Goal: Task Accomplishment & Management: Manage account settings

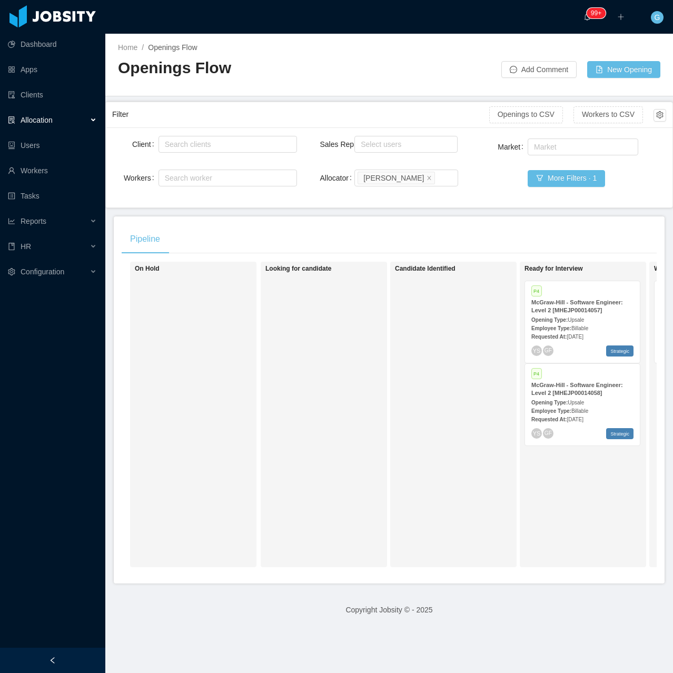
click at [392, 574] on div "On Hold Looking for candidate Candidate Identified Ready for Interview P4 McGra…" at bounding box center [389, 419] width 535 height 314
drag, startPoint x: 407, startPoint y: 574, endPoint x: 441, endPoint y: 565, distance: 34.9
click at [441, 565] on div "On Hold Looking for candidate Candidate Identified Ready for Interview P4 McGra…" at bounding box center [389, 419] width 535 height 314
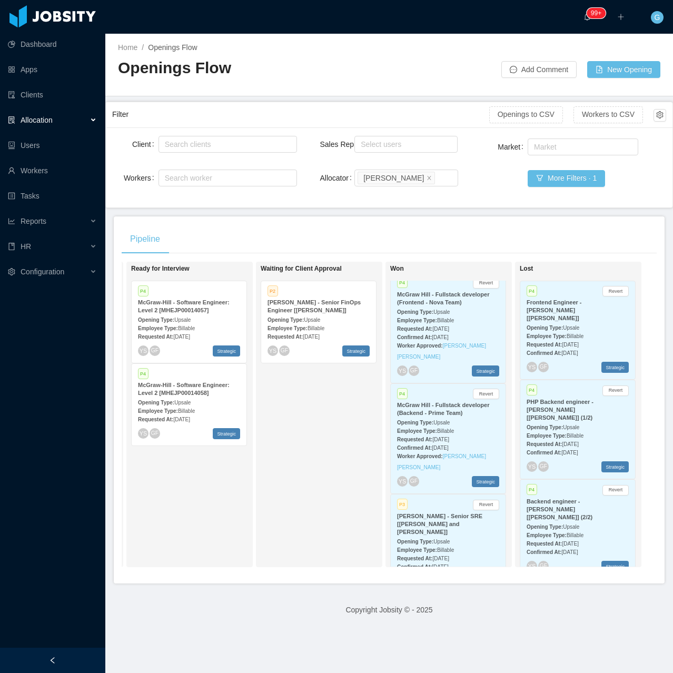
scroll to position [421, 0]
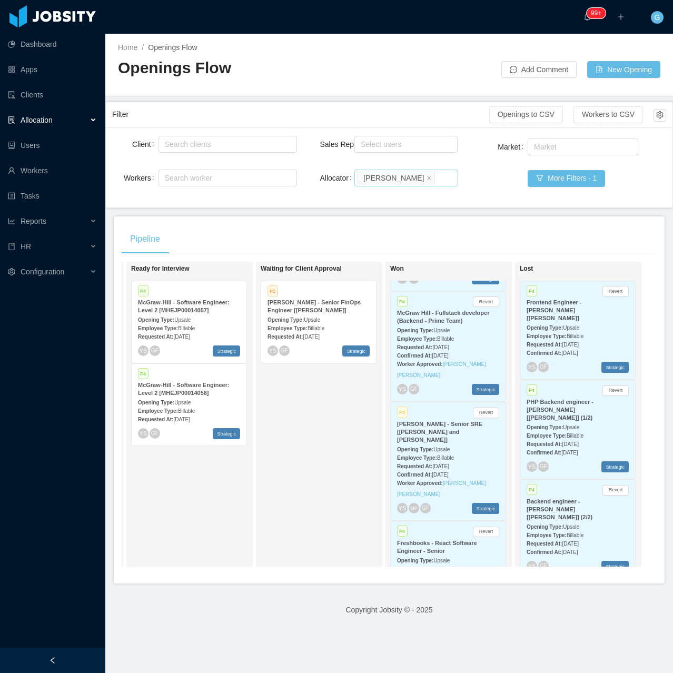
click at [442, 180] on div "Search allocators Guido Fernandez" at bounding box center [404, 178] width 94 height 16
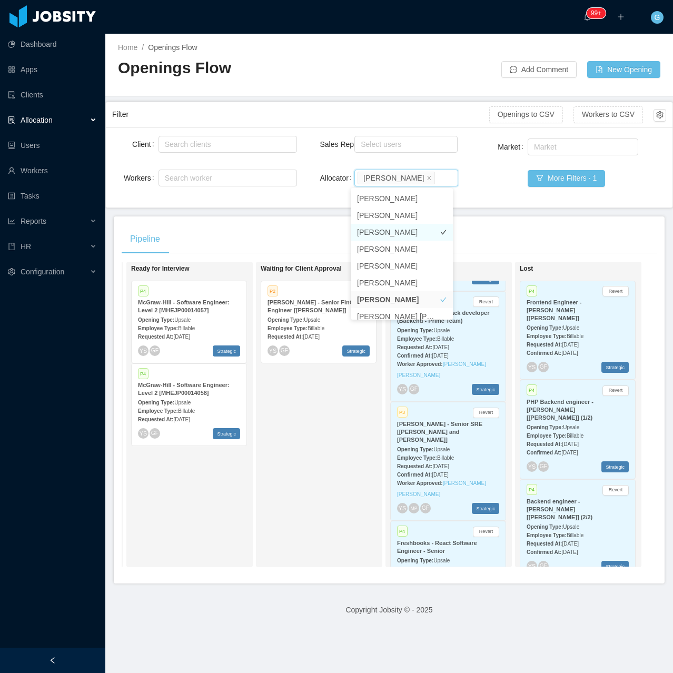
click at [394, 237] on li "Merwin Ponce" at bounding box center [402, 232] width 102 height 17
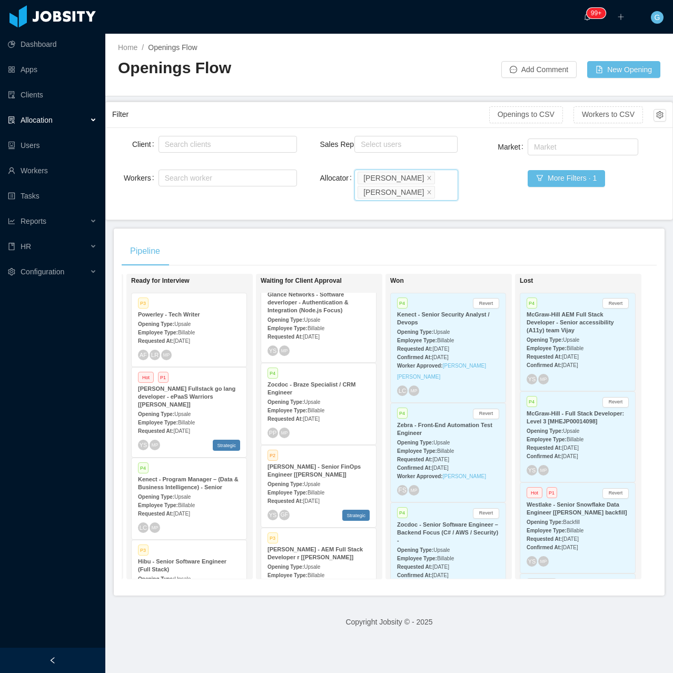
scroll to position [105, 0]
click at [330, 462] on strong "[PERSON_NAME] - Senior FinOps Engineer [[PERSON_NAME]]" at bounding box center [313, 467] width 93 height 14
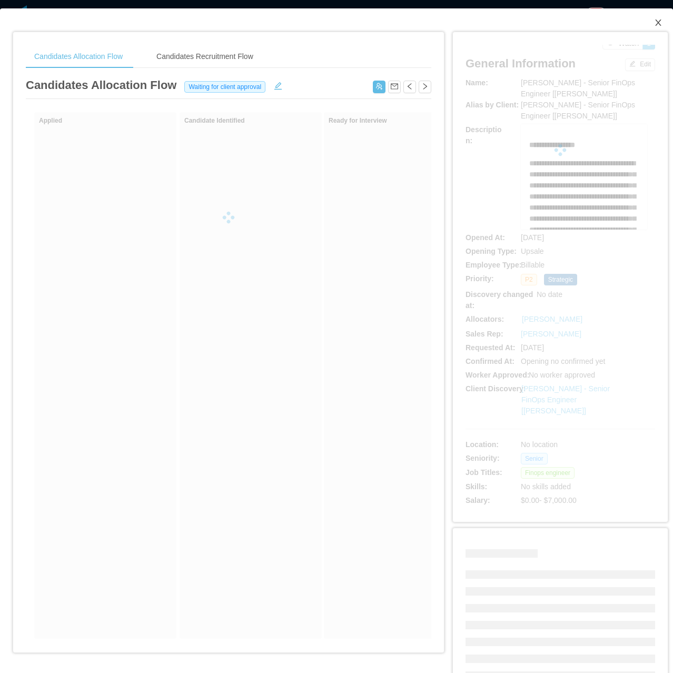
click at [655, 21] on icon "icon: close" at bounding box center [658, 22] width 6 height 6
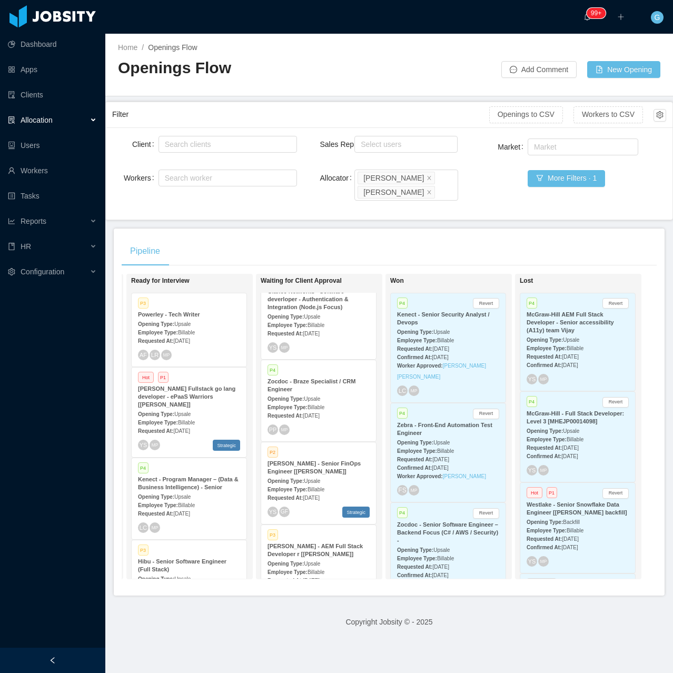
drag, startPoint x: 678, startPoint y: 1, endPoint x: 700, endPoint y: 72, distance: 73.9
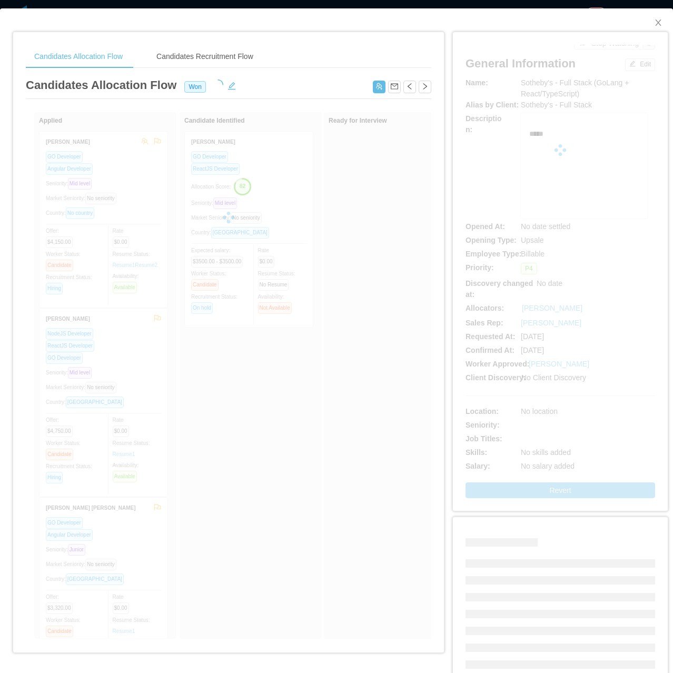
scroll to position [650, 0]
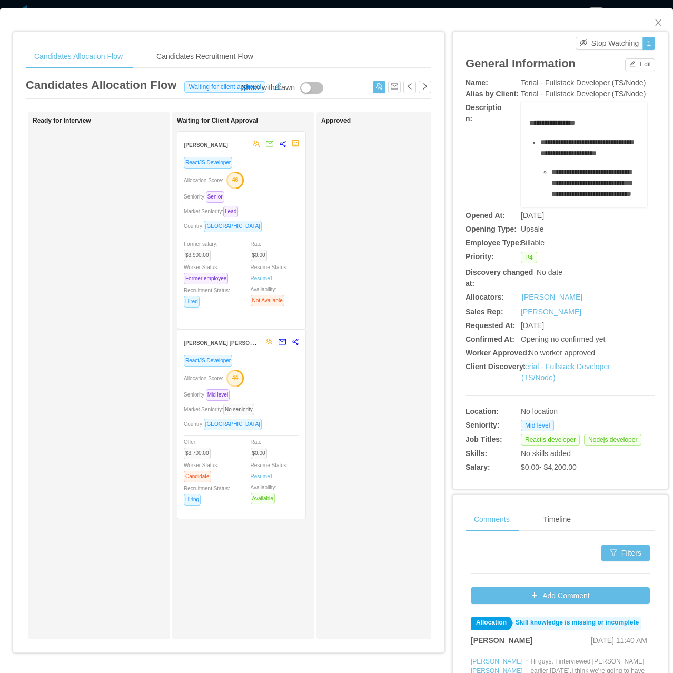
scroll to position [0, 307]
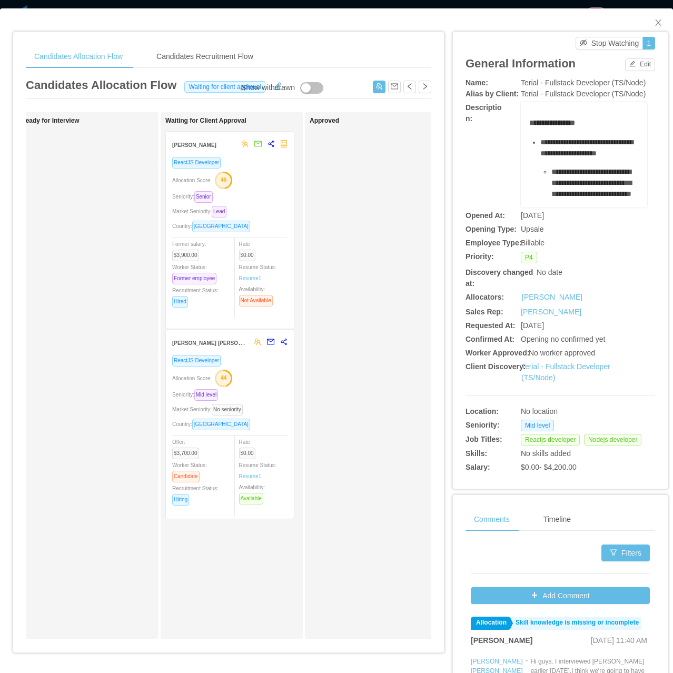
click at [150, 39] on div "Candidates Allocation Flow Candidates Recruitment Flow Candidates Allocation Fl…" at bounding box center [228, 346] width 431 height 628
click at [256, 202] on div "Seniority: Senior" at bounding box center [229, 197] width 115 height 12
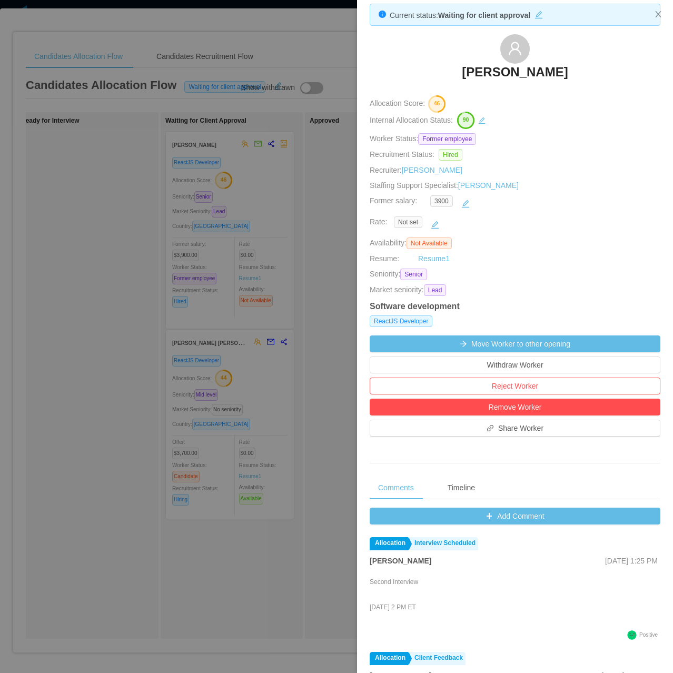
scroll to position [0, 0]
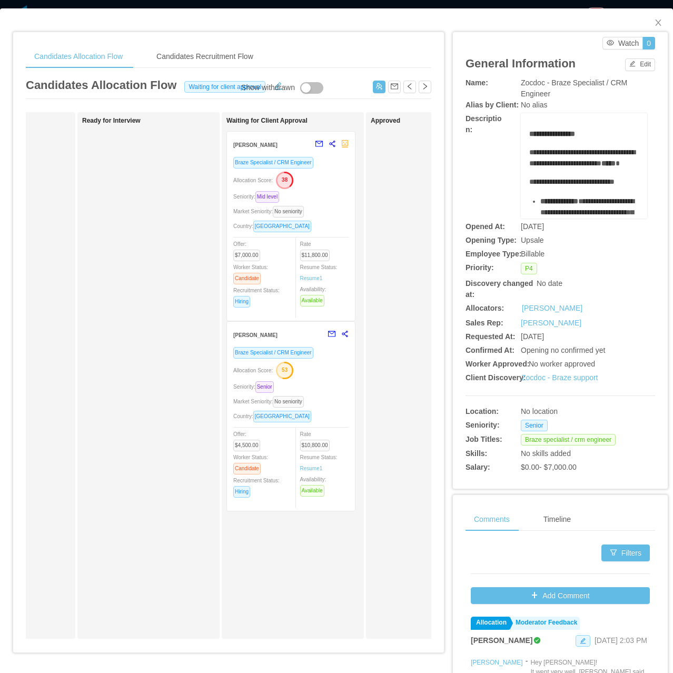
scroll to position [0, 263]
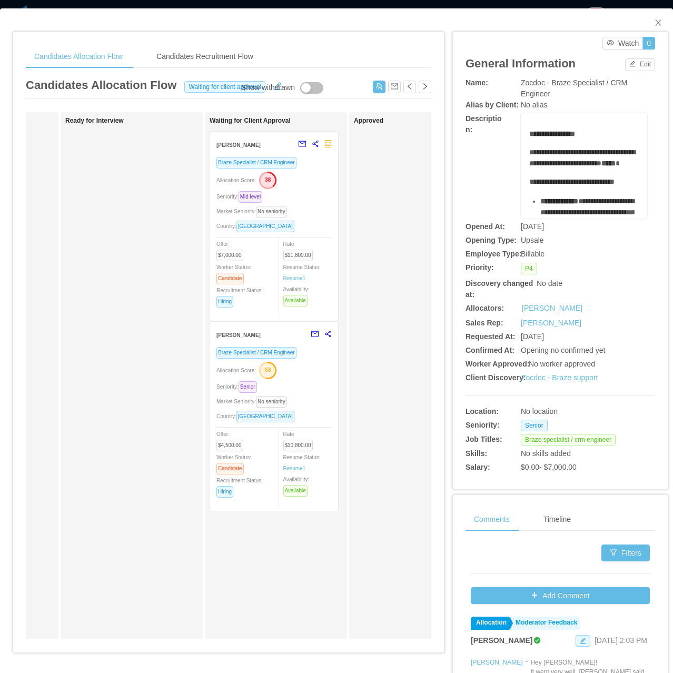
click at [302, 375] on div "Allocation Score: 53" at bounding box center [273, 369] width 115 height 17
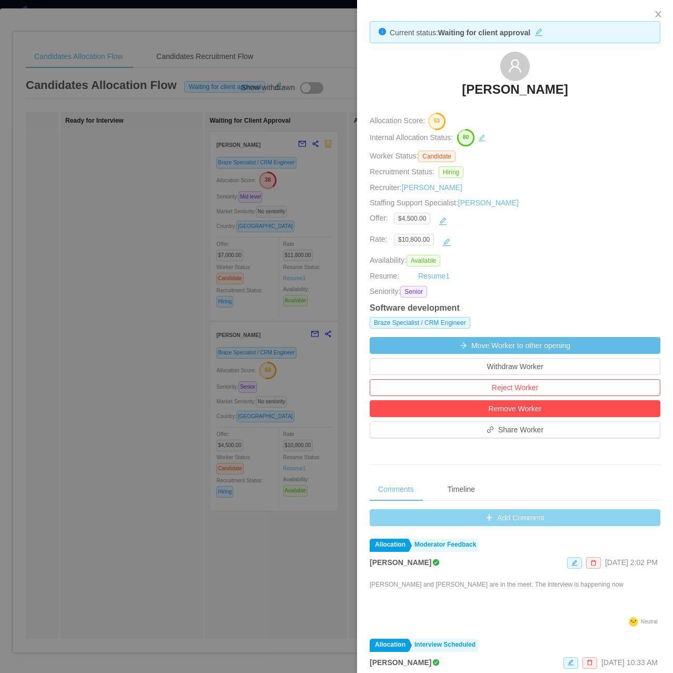
click at [510, 521] on button "Add Comment" at bounding box center [515, 517] width 291 height 17
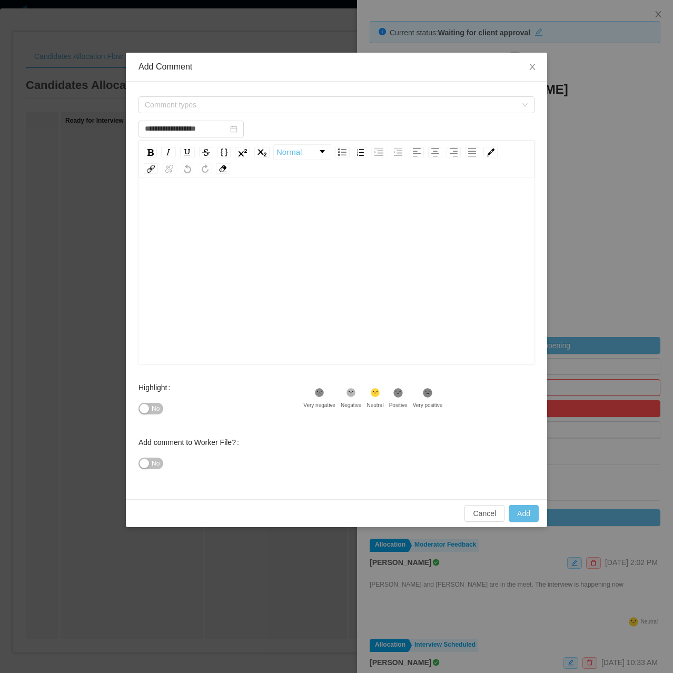
click at [222, 113] on div "Comment types" at bounding box center [336, 104] width 396 height 21
click at [206, 113] on span "Comment types" at bounding box center [336, 104] width 396 height 17
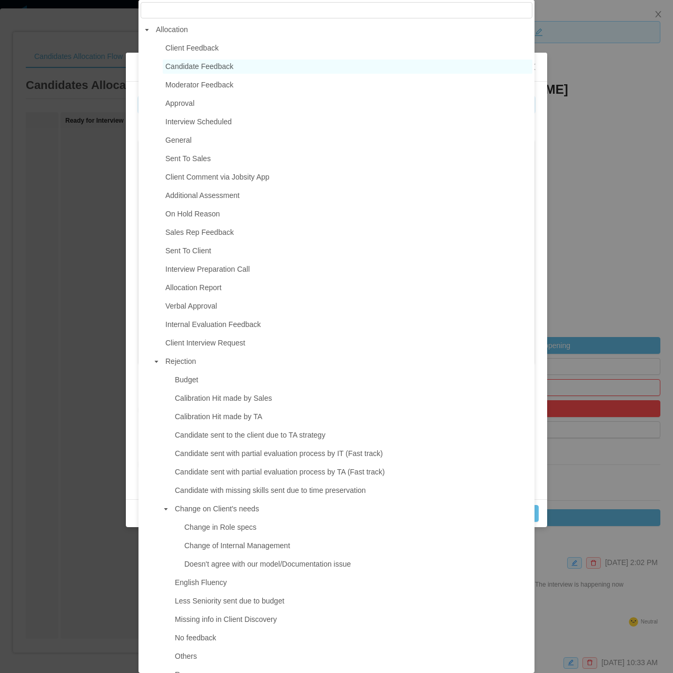
click at [217, 66] on span "Candidate Feedback" at bounding box center [199, 66] width 68 height 8
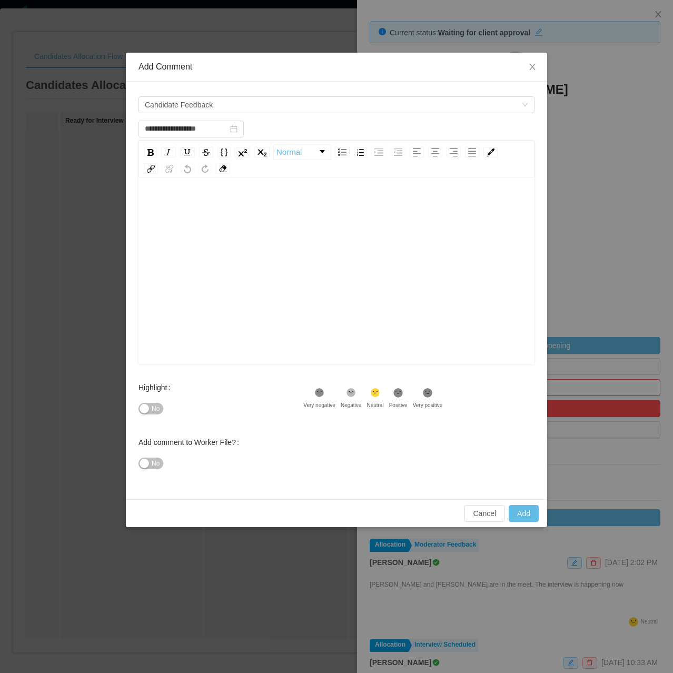
click at [167, 234] on div "rdw-editor" at bounding box center [337, 287] width 380 height 184
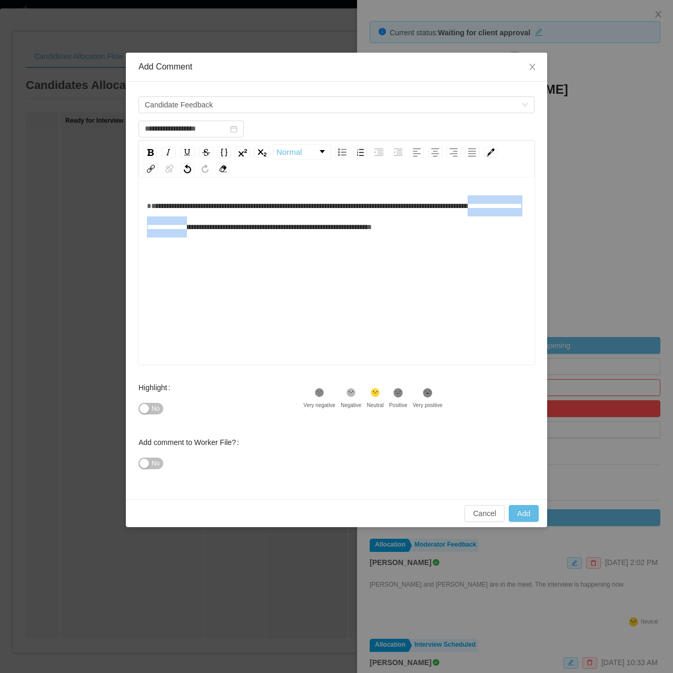
drag, startPoint x: 176, startPoint y: 228, endPoint x: 298, endPoint y: 234, distance: 122.3
click at [298, 234] on div "**********" at bounding box center [337, 216] width 380 height 42
click at [164, 418] on div "No" at bounding box center [220, 408] width 165 height 21
click at [155, 410] on span "No" at bounding box center [156, 408] width 8 height 11
drag, startPoint x: 531, startPoint y: 512, endPoint x: 482, endPoint y: 434, distance: 92.5
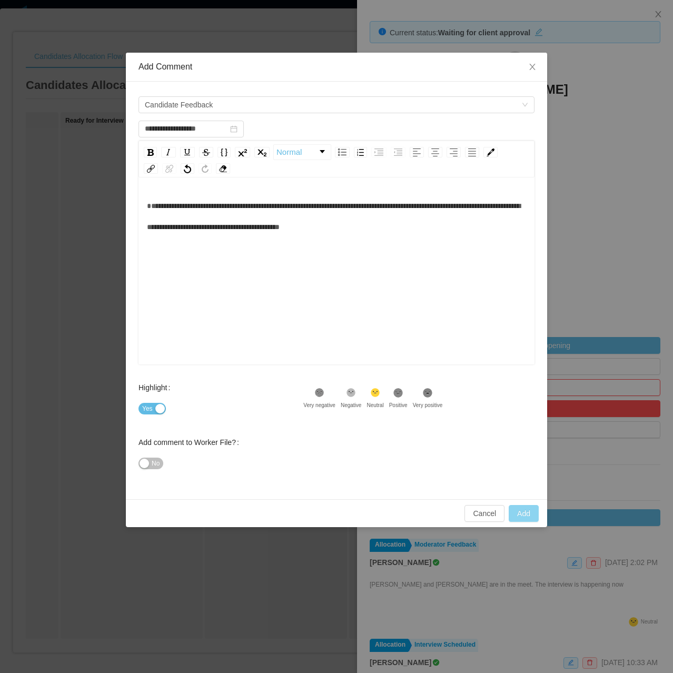
click at [482, 434] on div "**********" at bounding box center [336, 290] width 421 height 474
click at [530, 510] on button "Add" at bounding box center [524, 513] width 30 height 17
type input "**********"
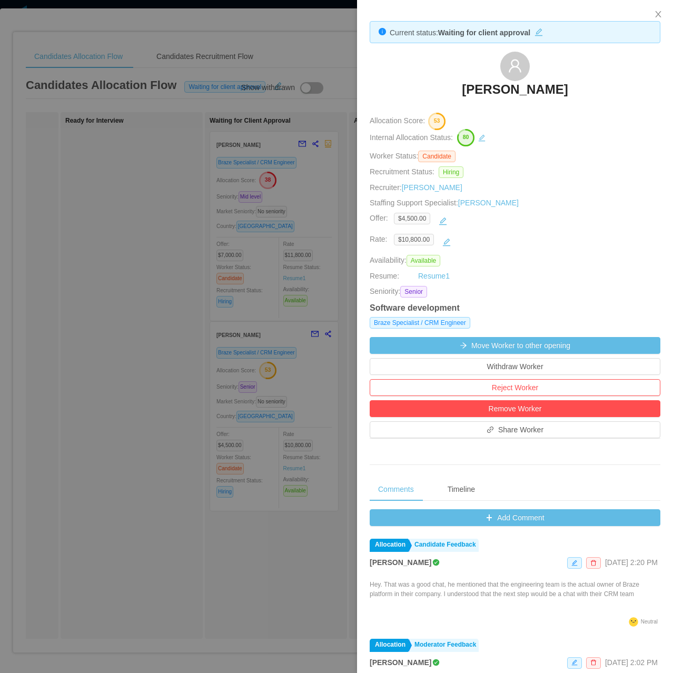
click at [140, 197] on div at bounding box center [336, 336] width 673 height 673
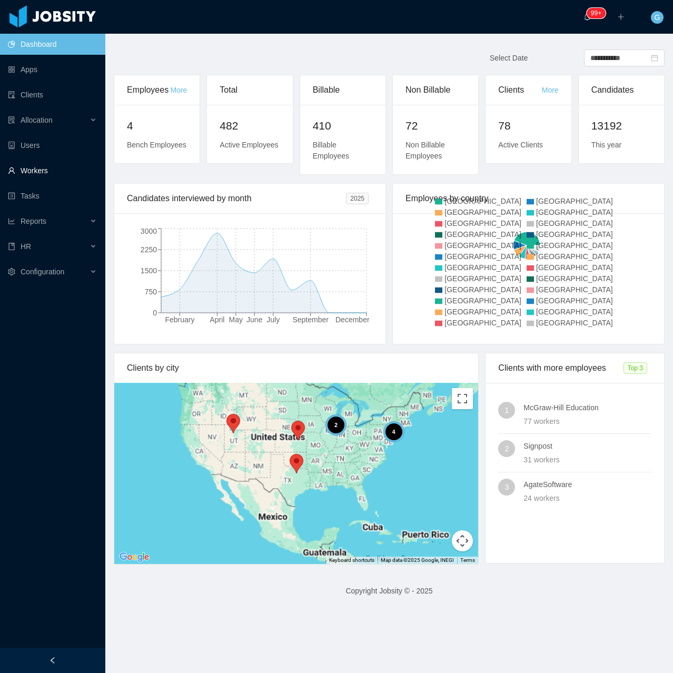
click at [29, 163] on link "Workers" at bounding box center [52, 170] width 89 height 21
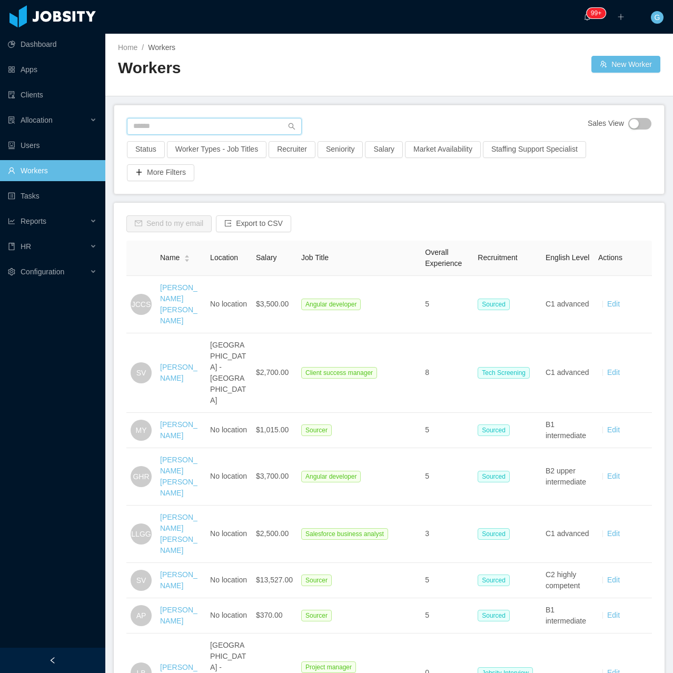
click at [160, 120] on input "text" at bounding box center [214, 126] width 175 height 17
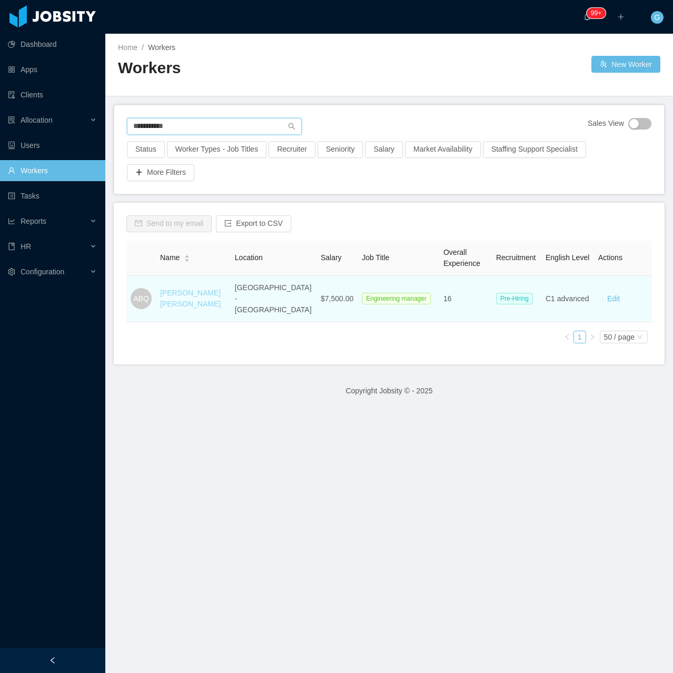
type input "**********"
click at [192, 288] on link "[PERSON_NAME] [PERSON_NAME]" at bounding box center [190, 297] width 61 height 19
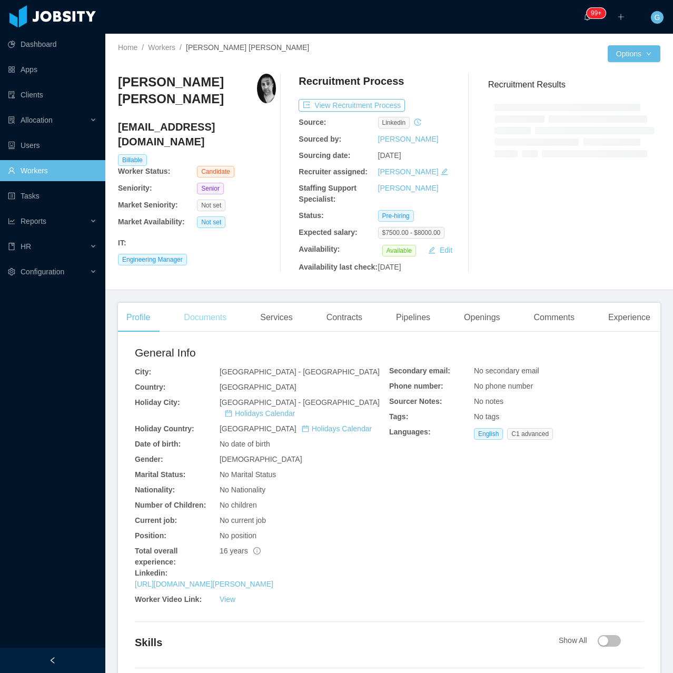
click at [218, 321] on div "Documents" at bounding box center [204, 317] width 59 height 29
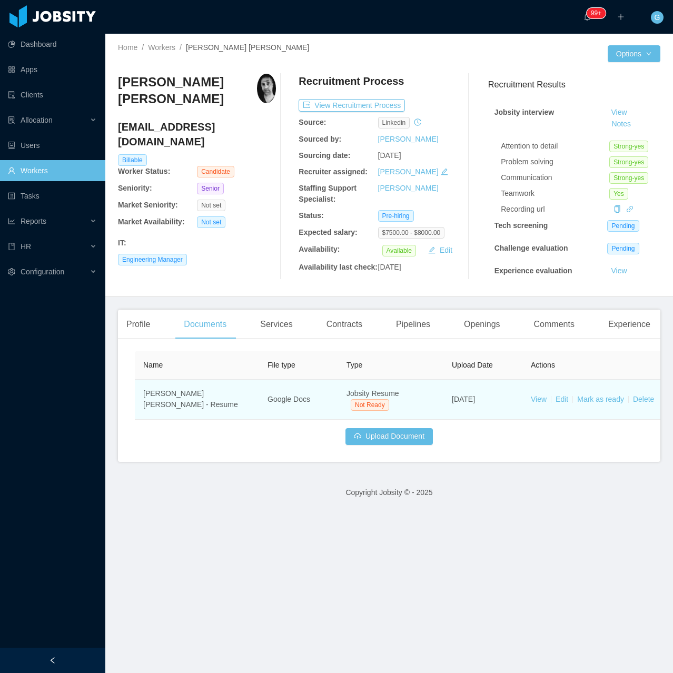
click at [606, 404] on td "View Edit [PERSON_NAME] as ready Delete" at bounding box center [601, 400] width 158 height 40
click at [606, 398] on link "Mark as ready" at bounding box center [600, 399] width 47 height 8
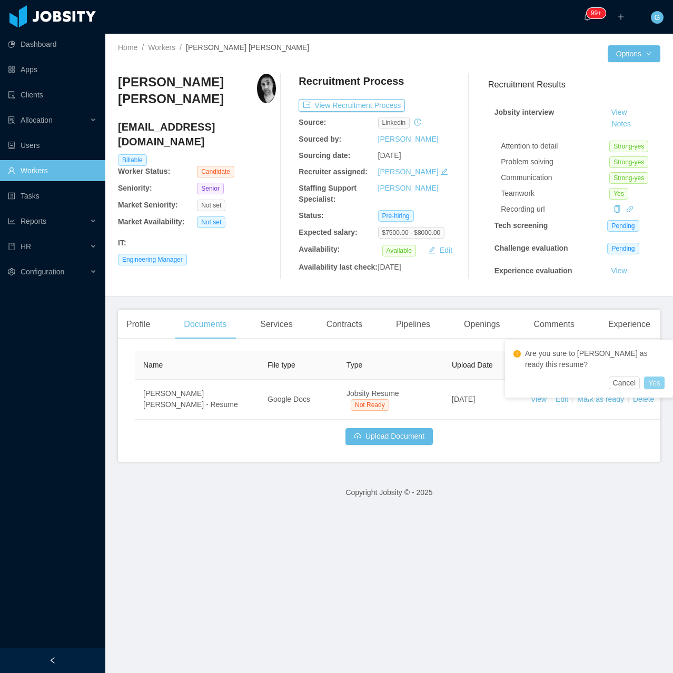
click at [658, 382] on button "Yes" at bounding box center [654, 382] width 21 height 13
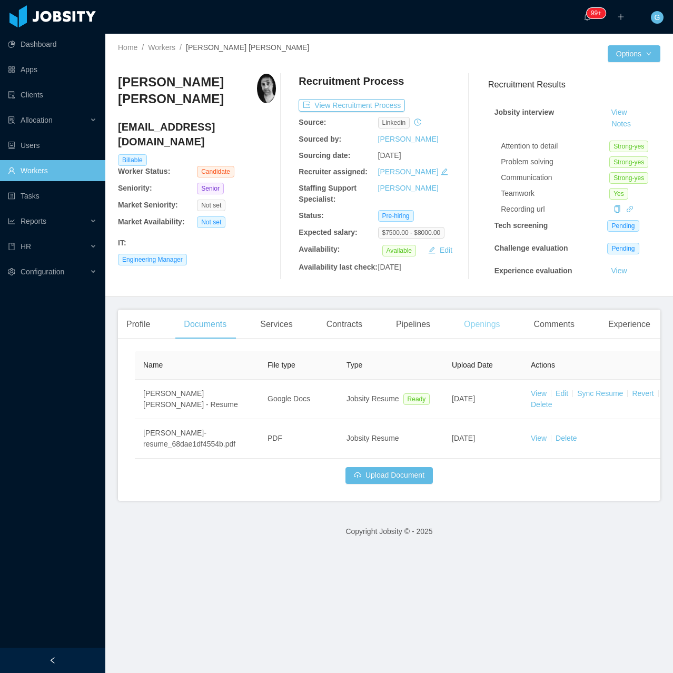
click at [485, 324] on div "Openings" at bounding box center [481, 324] width 53 height 29
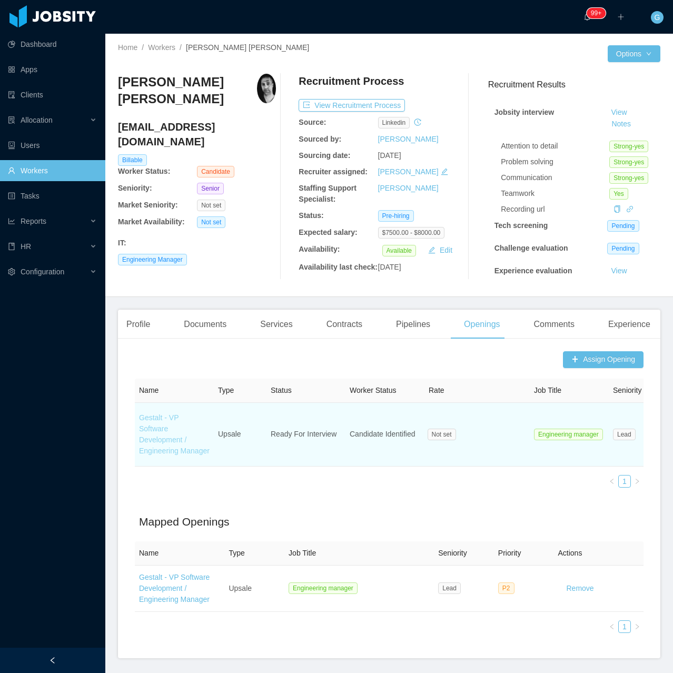
click at [172, 421] on link "Gestalt - VP Software Development / Engineering Manager" at bounding box center [174, 434] width 71 height 42
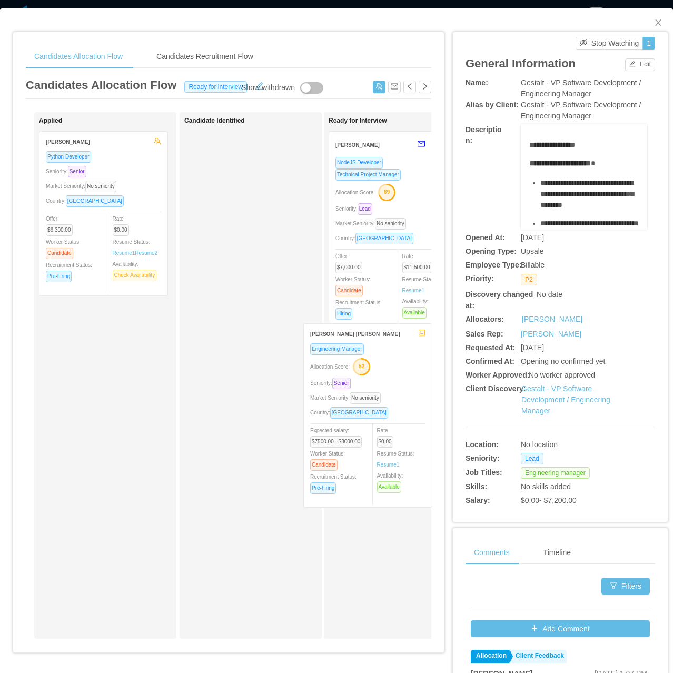
drag, startPoint x: 271, startPoint y: 168, endPoint x: 390, endPoint y: 360, distance: 226.0
click at [390, 360] on div "Applied [PERSON_NAME] Python Developer Seniority: Senior Market Seniority: No s…" at bounding box center [228, 379] width 405 height 535
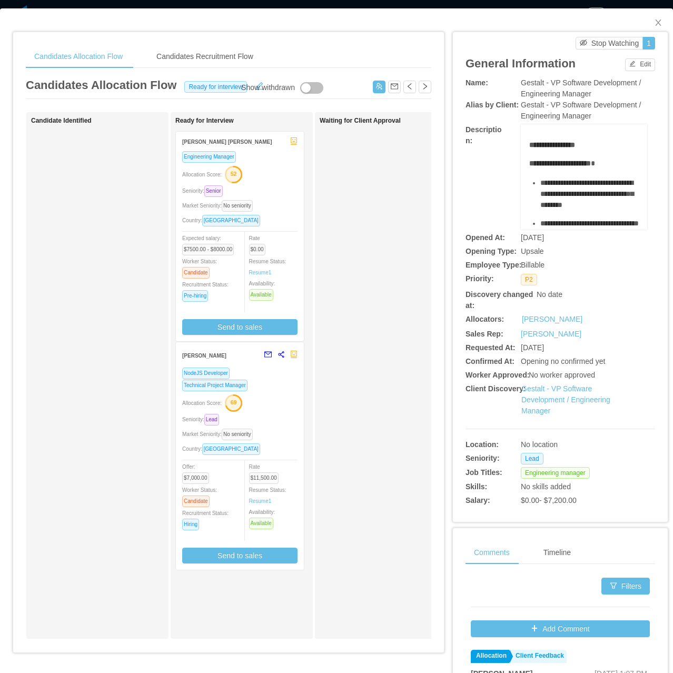
scroll to position [0, 170]
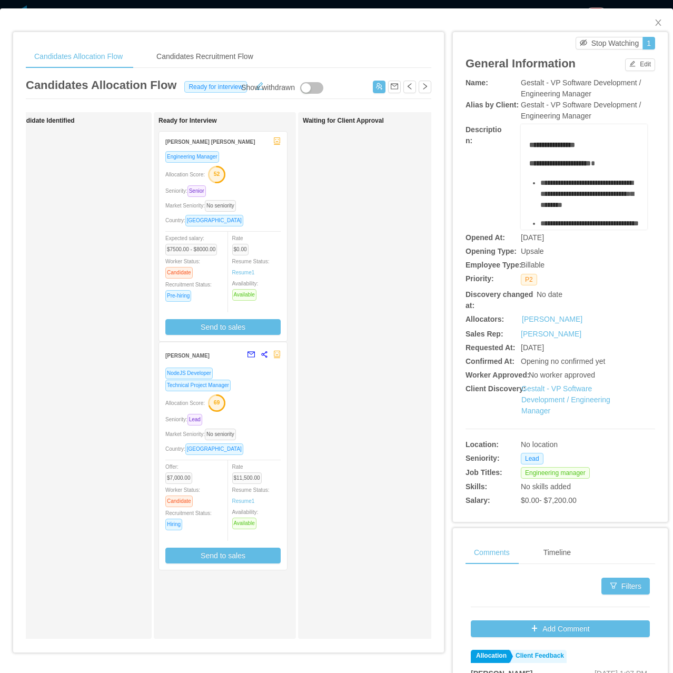
click at [254, 197] on div "Engineering Manager Allocation Score: 52 Seniority: Senior Market Seniority: No…" at bounding box center [222, 243] width 115 height 184
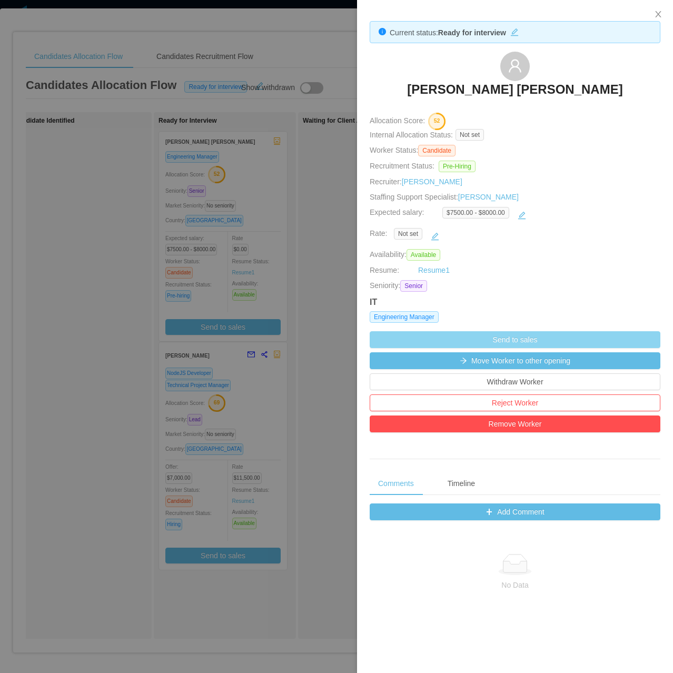
click at [500, 346] on button "Send to sales" at bounding box center [515, 339] width 291 height 17
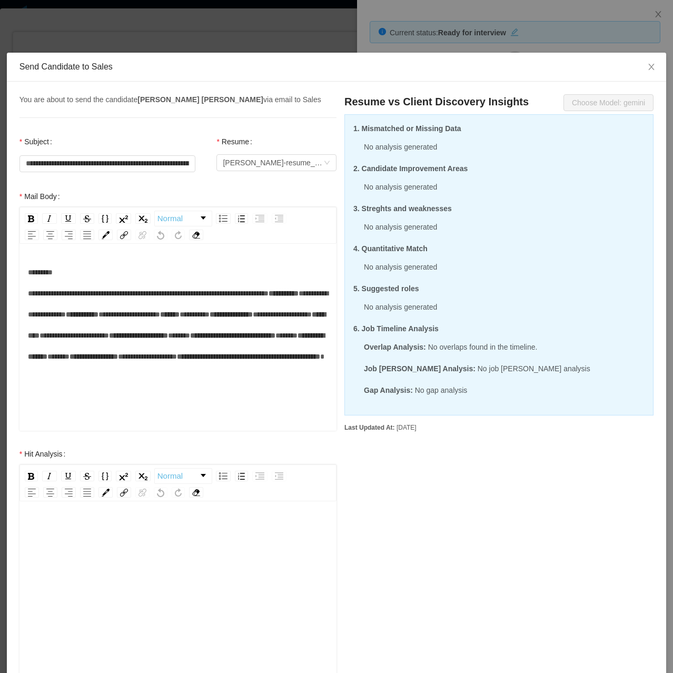
scroll to position [53, 0]
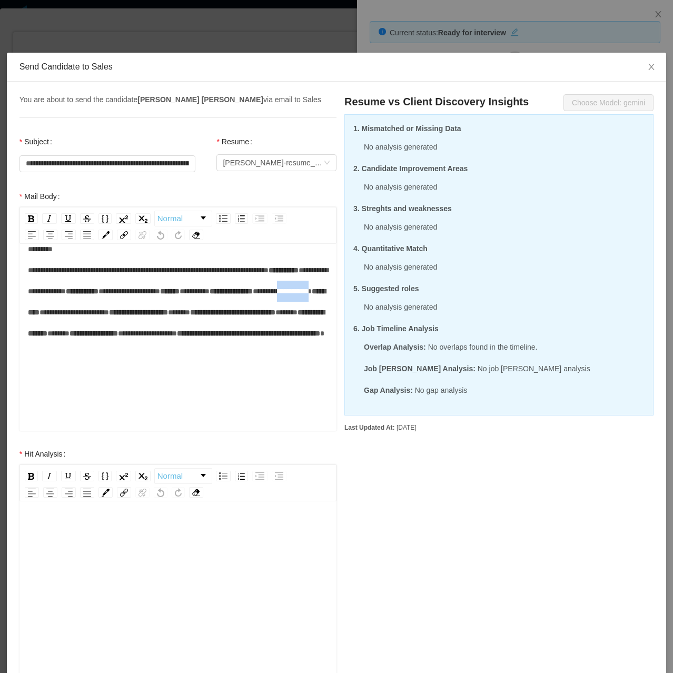
drag, startPoint x: 116, startPoint y: 350, endPoint x: 228, endPoint y: 345, distance: 112.2
click at [217, 345] on div "**********" at bounding box center [178, 301] width 301 height 126
click at [141, 316] on span "*****" at bounding box center [152, 311] width 22 height 7
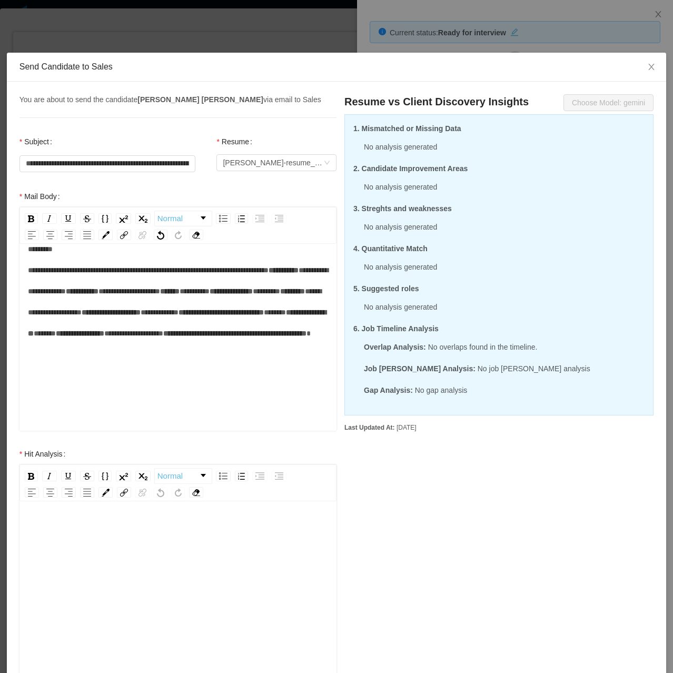
click at [264, 316] on span "*****" at bounding box center [275, 311] width 22 height 7
drag, startPoint x: 102, startPoint y: 380, endPoint x: 254, endPoint y: 372, distance: 152.3
click at [223, 384] on div "**********" at bounding box center [178, 311] width 301 height 147
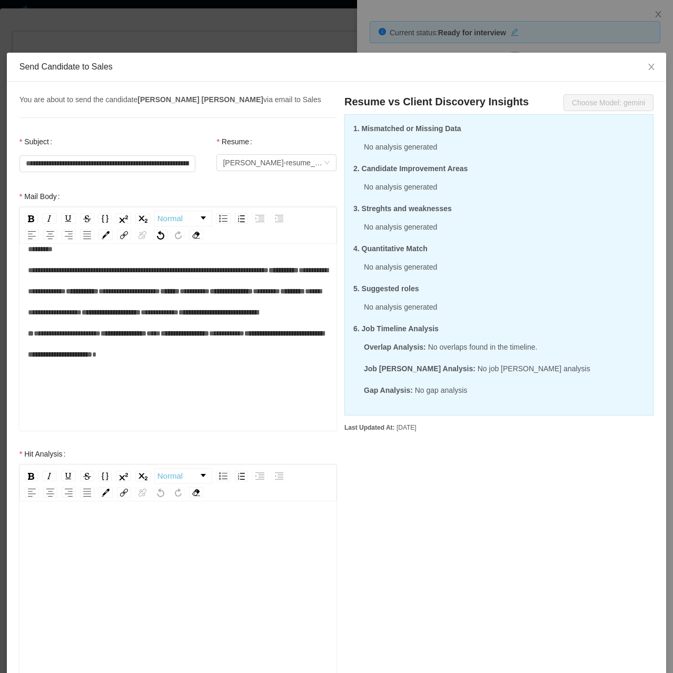
scroll to position [53, 0]
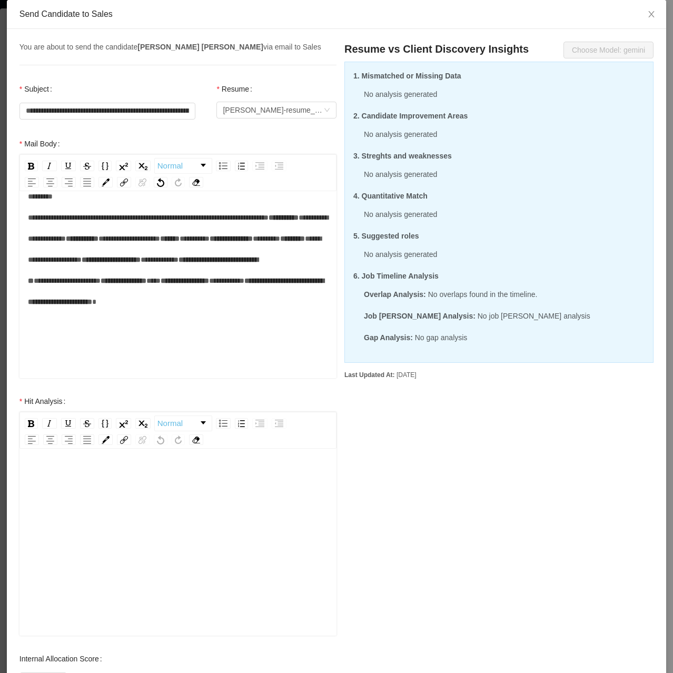
drag, startPoint x: 206, startPoint y: 295, endPoint x: 231, endPoint y: 337, distance: 48.4
click at [208, 303] on div "**********" at bounding box center [178, 259] width 301 height 147
click at [231, 333] on div "**********" at bounding box center [178, 259] width 301 height 147
click at [33, 458] on div "rdw-wrapper" at bounding box center [177, 543] width 317 height 184
click at [59, 479] on div "rdw-editor" at bounding box center [178, 476] width 301 height 21
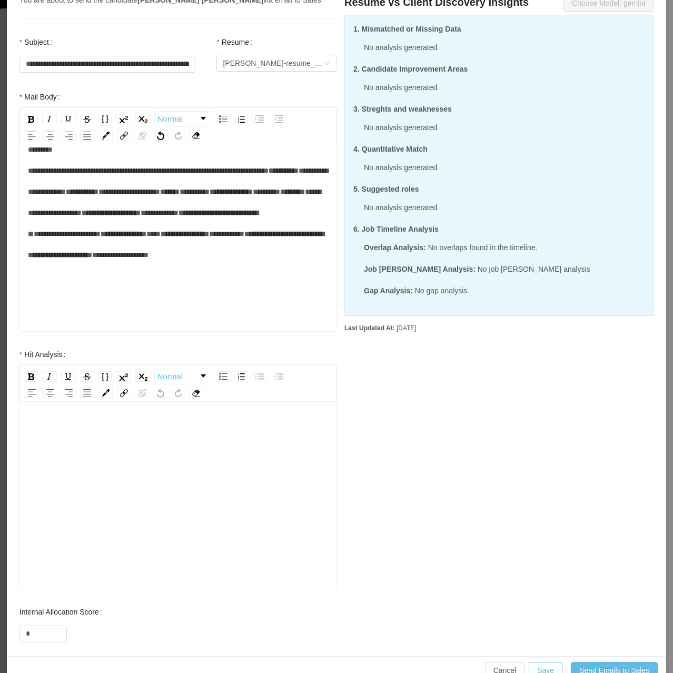
scroll to position [105, 0]
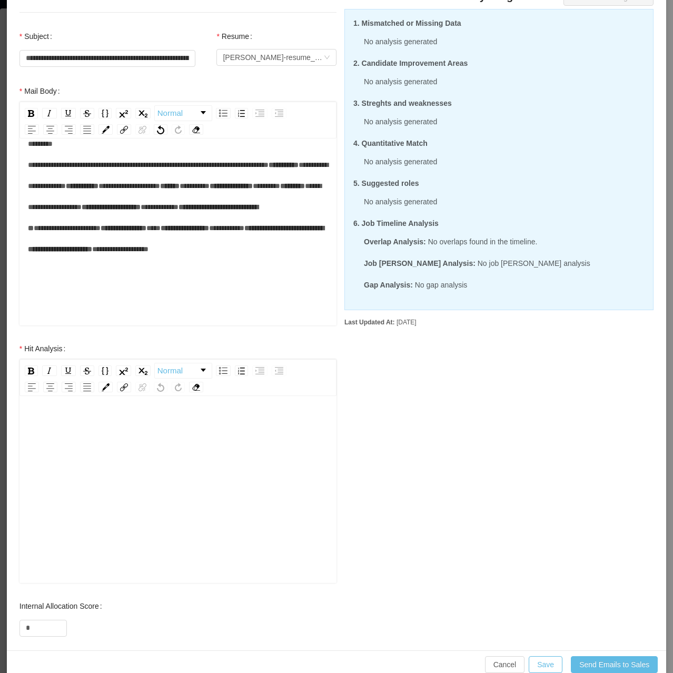
click at [83, 454] on div "rdw-editor" at bounding box center [178, 506] width 301 height 184
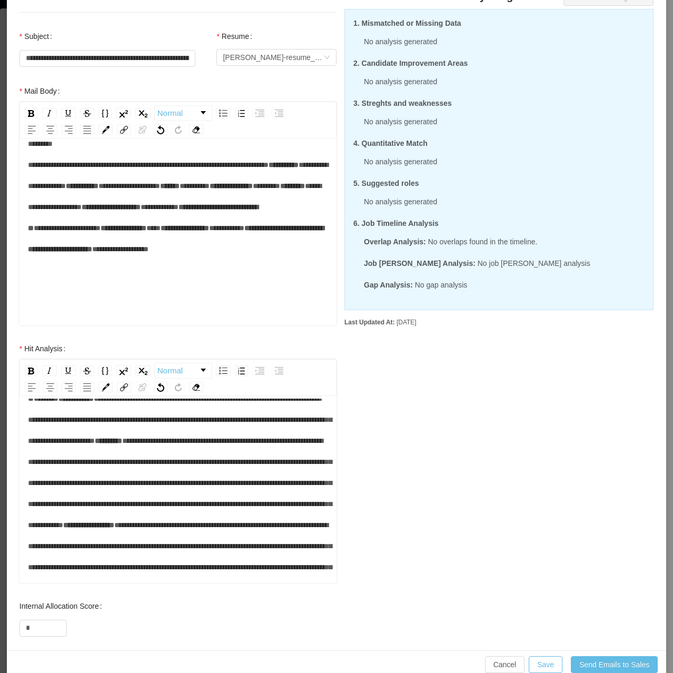
scroll to position [25, 0]
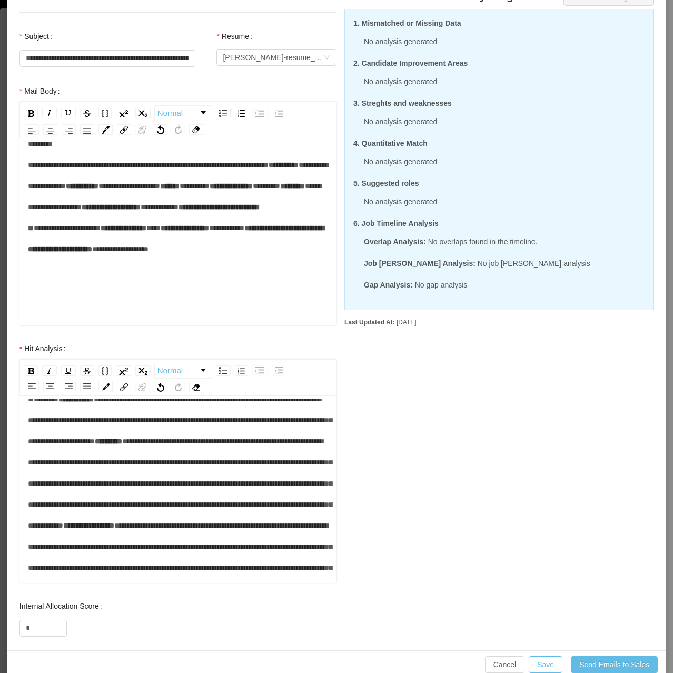
click at [58, 403] on span "**********" at bounding box center [75, 398] width 35 height 7
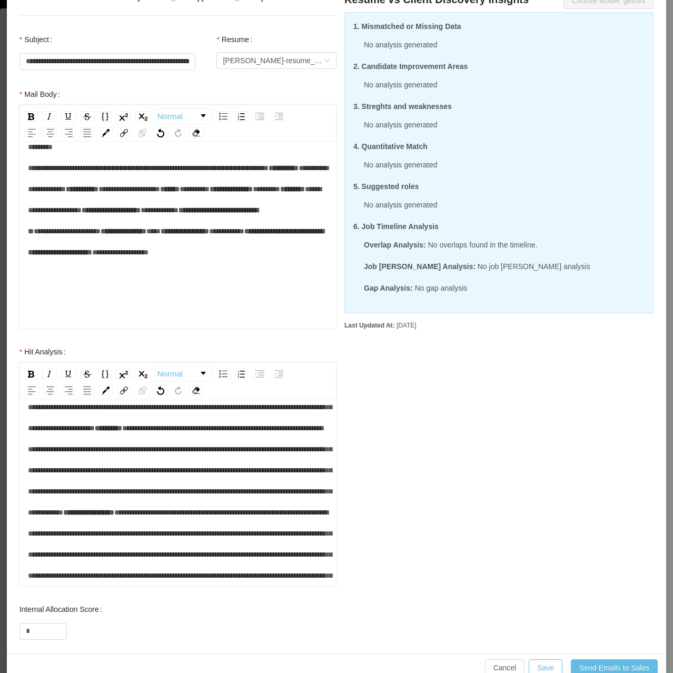
scroll to position [123, 0]
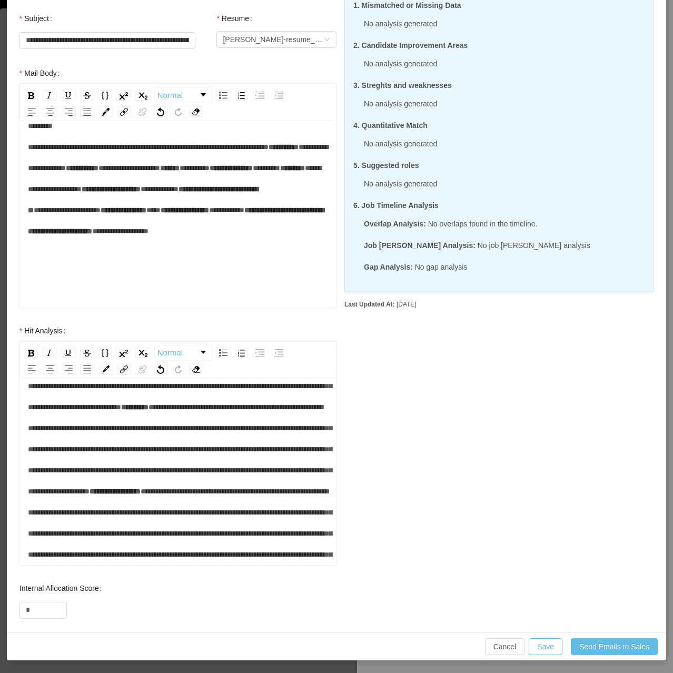
click at [210, 411] on span "**********" at bounding box center [180, 385] width 304 height 49
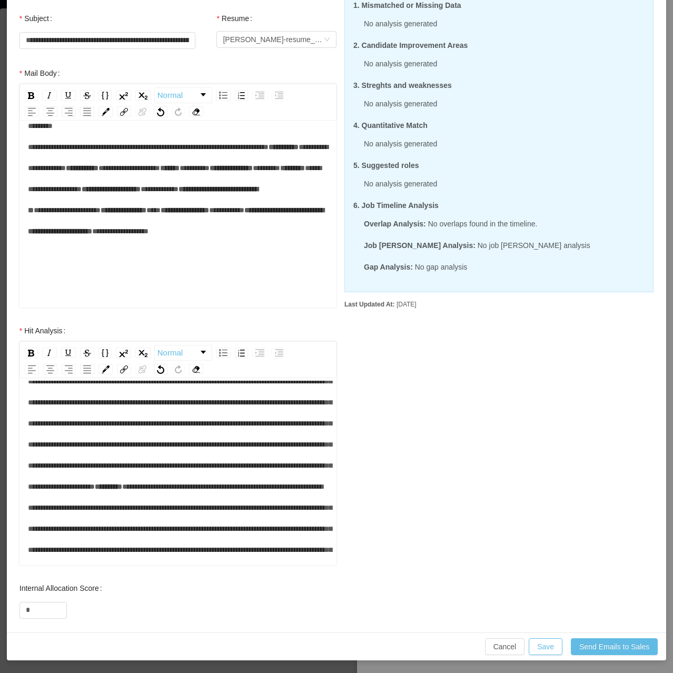
scroll to position [200, 0]
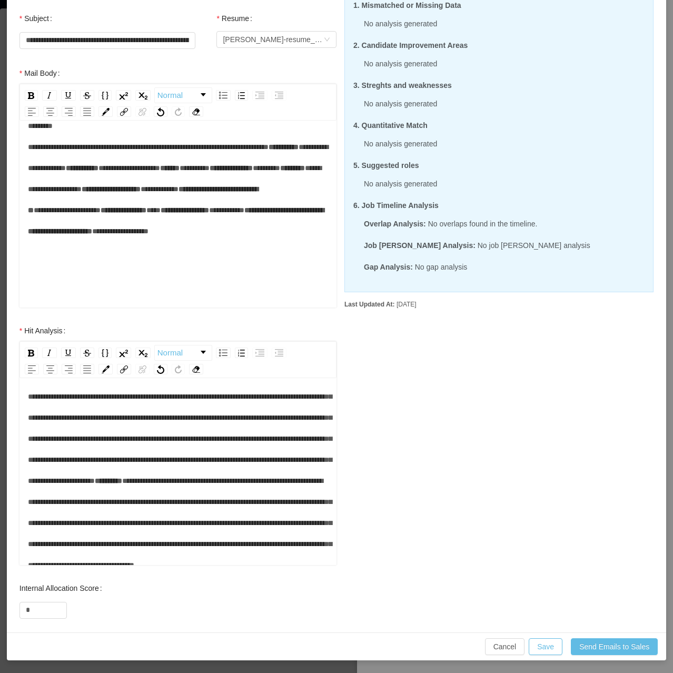
click at [53, 488] on div "**********" at bounding box center [178, 385] width 301 height 379
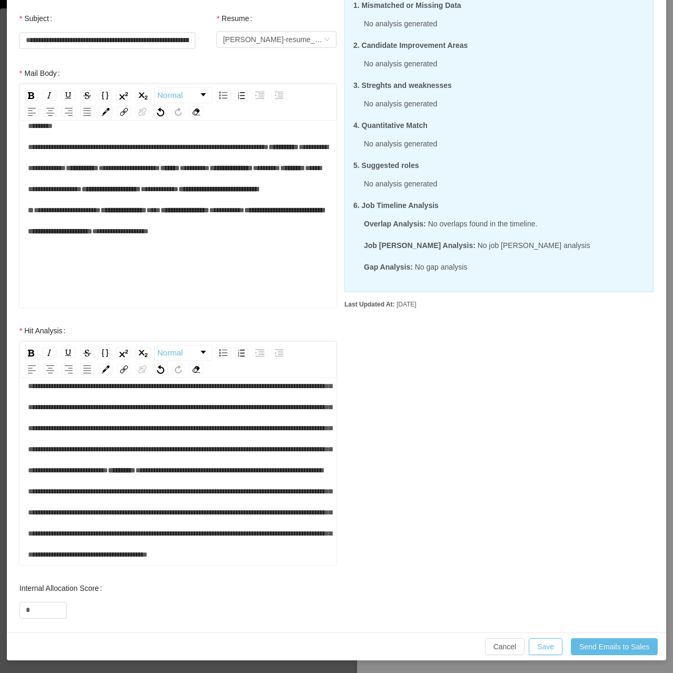
scroll to position [431, 0]
click at [108, 474] on span "**********" at bounding box center [121, 469] width 27 height 7
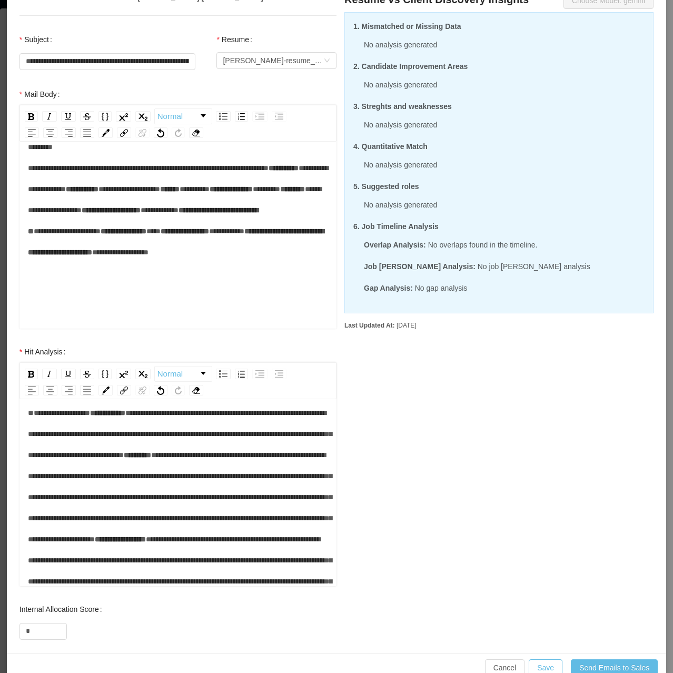
scroll to position [0, 0]
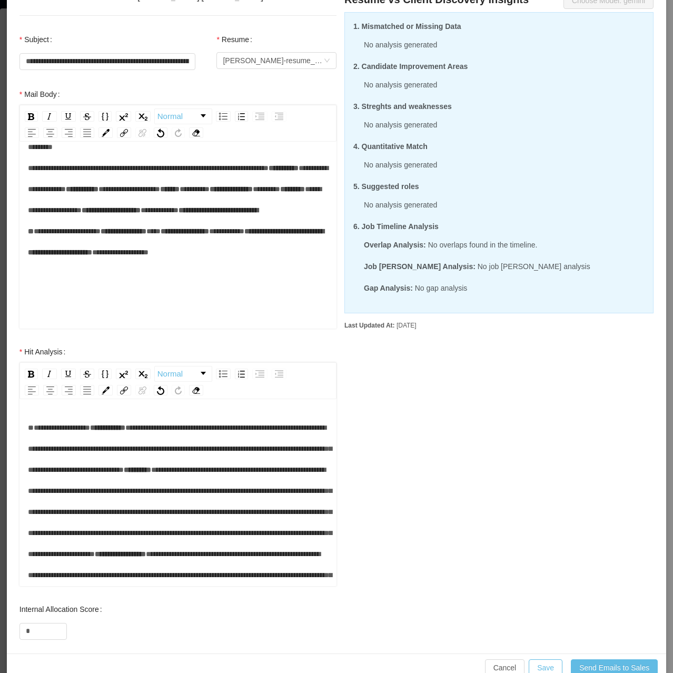
click at [73, 434] on div "**********" at bounding box center [178, 606] width 301 height 379
click at [85, 441] on div "**********" at bounding box center [178, 606] width 301 height 379
click at [61, 407] on div "**********" at bounding box center [177, 494] width 317 height 184
click at [49, 413] on div "**********" at bounding box center [177, 494] width 317 height 184
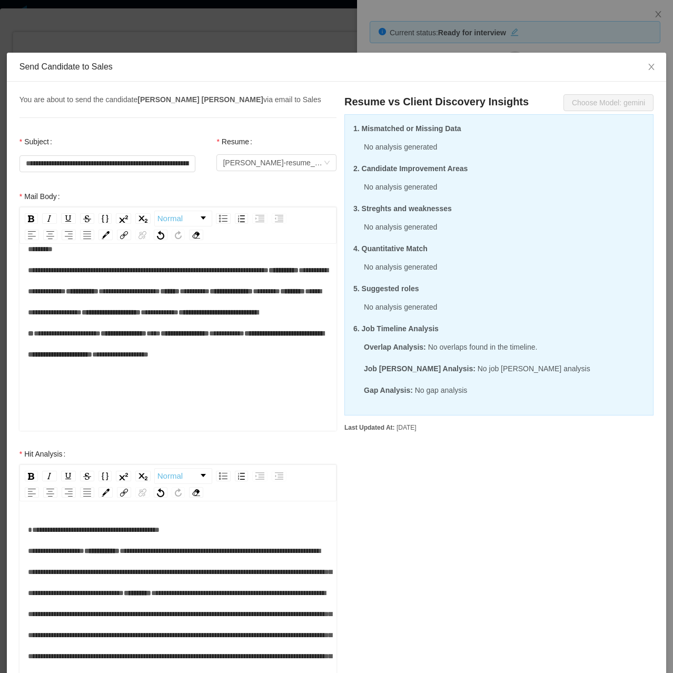
click at [144, 554] on span "**********" at bounding box center [94, 540] width 132 height 28
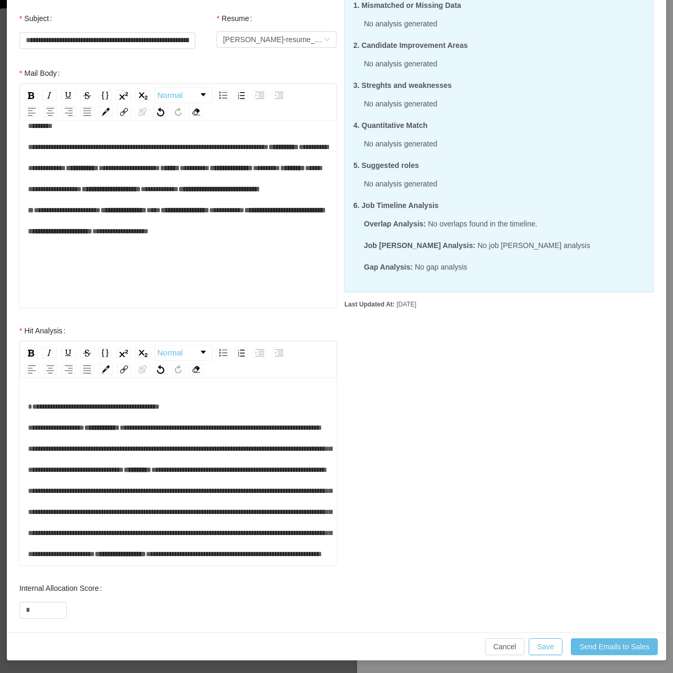
click at [198, 429] on div "**********" at bounding box center [178, 596] width 301 height 400
click at [110, 460] on div "**********" at bounding box center [178, 596] width 301 height 400
click at [265, 431] on span "**********" at bounding box center [146, 417] width 237 height 28
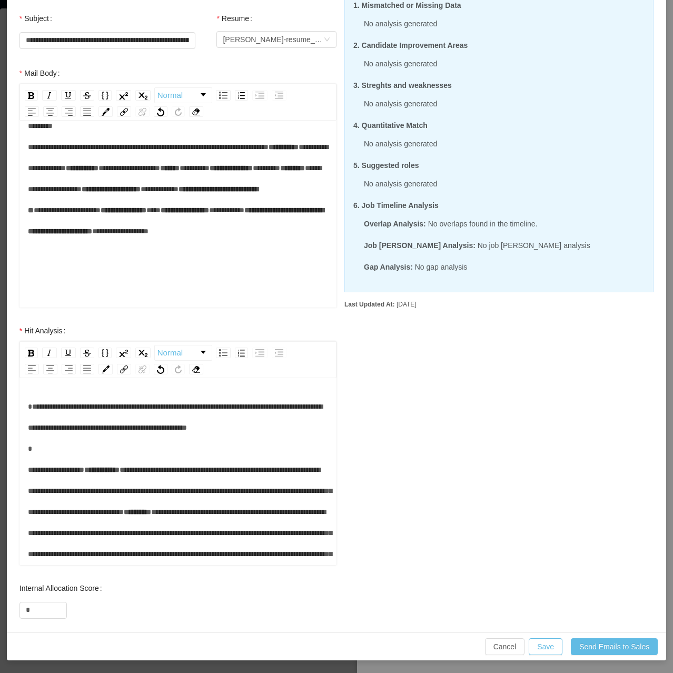
click at [307, 456] on div "**********" at bounding box center [178, 617] width 301 height 442
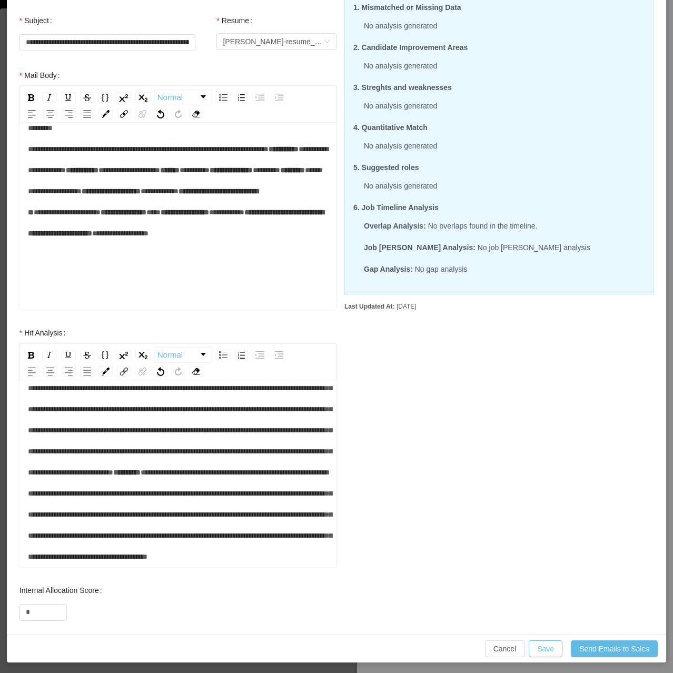
scroll to position [123, 0]
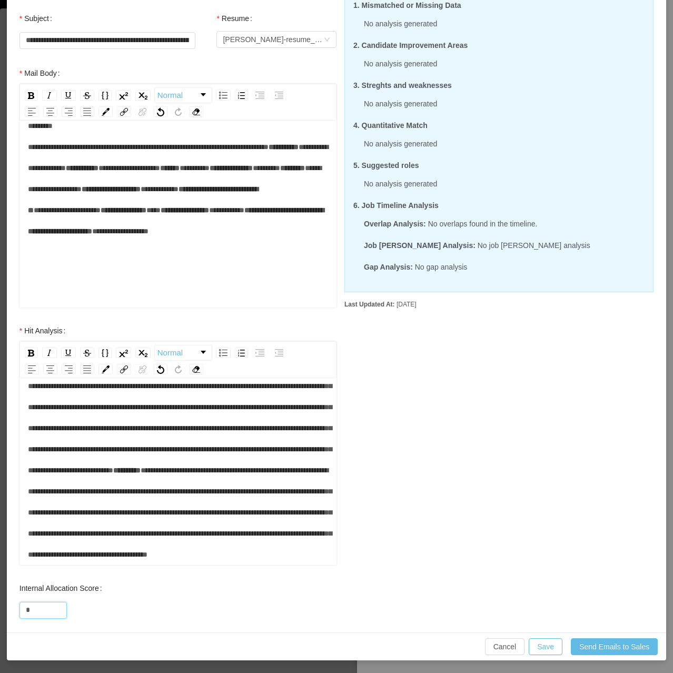
drag, startPoint x: 36, startPoint y: 615, endPoint x: 6, endPoint y: 618, distance: 29.6
click at [4, 615] on div "**********" at bounding box center [336, 336] width 673 height 673
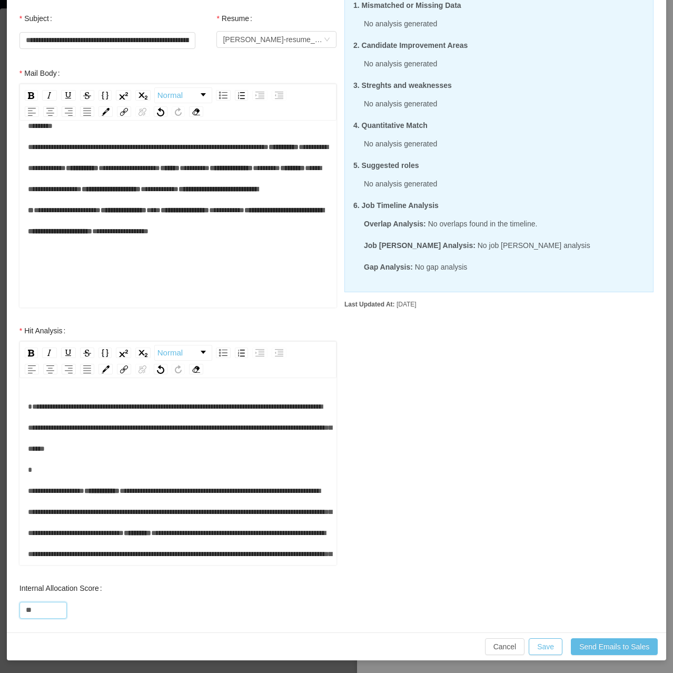
scroll to position [126, 0]
type input "**"
click at [596, 654] on button "Send Emails to Sales" at bounding box center [614, 646] width 87 height 17
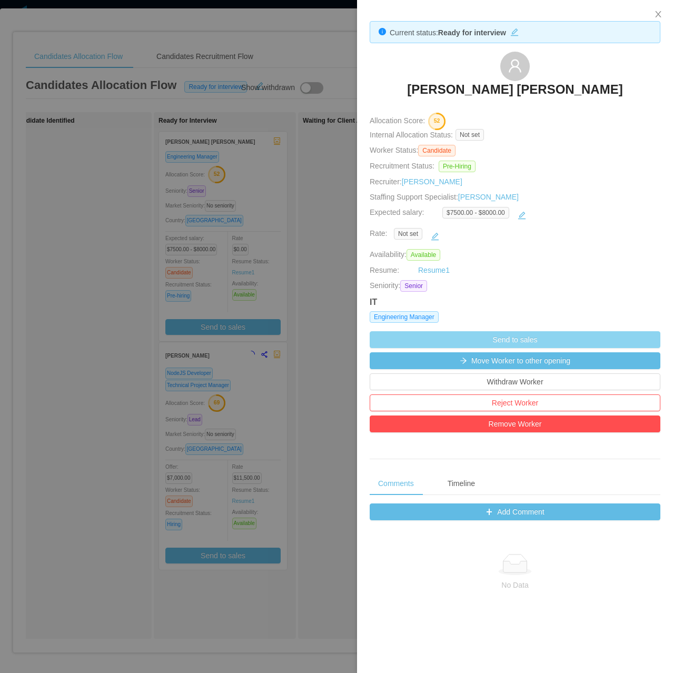
scroll to position [71, 0]
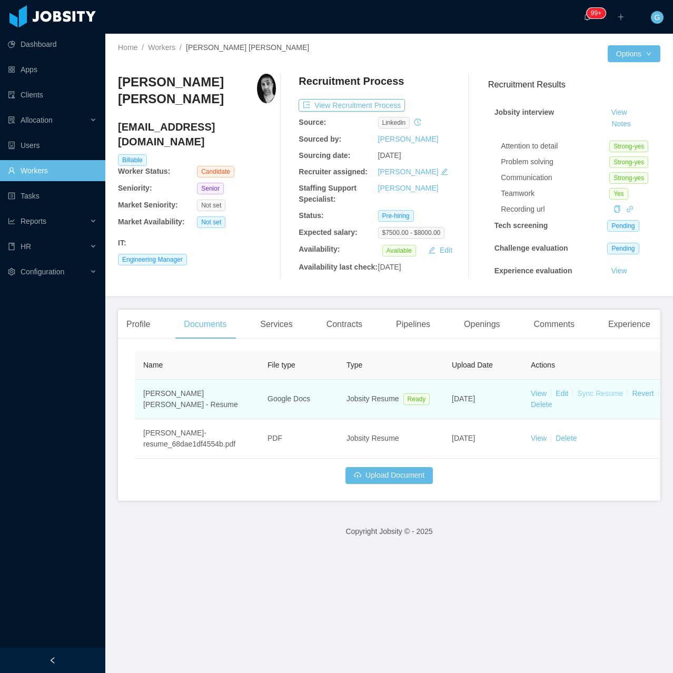
click at [606, 396] on link "Sync Resume" at bounding box center [600, 393] width 46 height 8
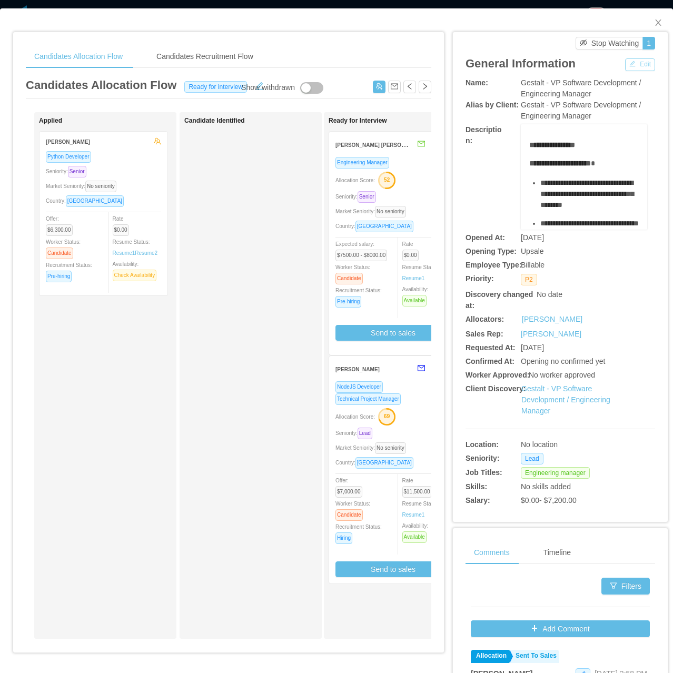
click at [636, 63] on button "Edit" at bounding box center [640, 64] width 30 height 13
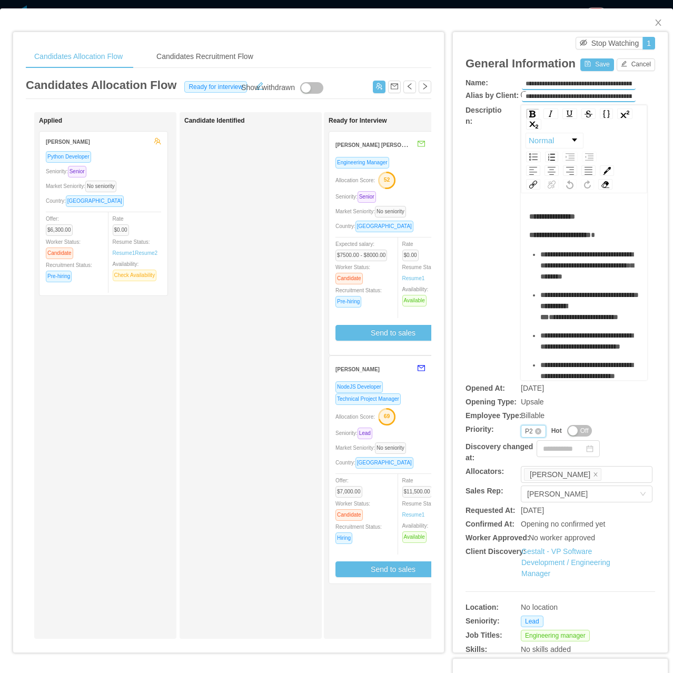
click at [525, 434] on div "P2" at bounding box center [529, 431] width 8 height 12
click at [531, 500] on li "P4" at bounding box center [526, 499] width 24 height 17
click at [599, 65] on button "Save" at bounding box center [596, 64] width 33 height 13
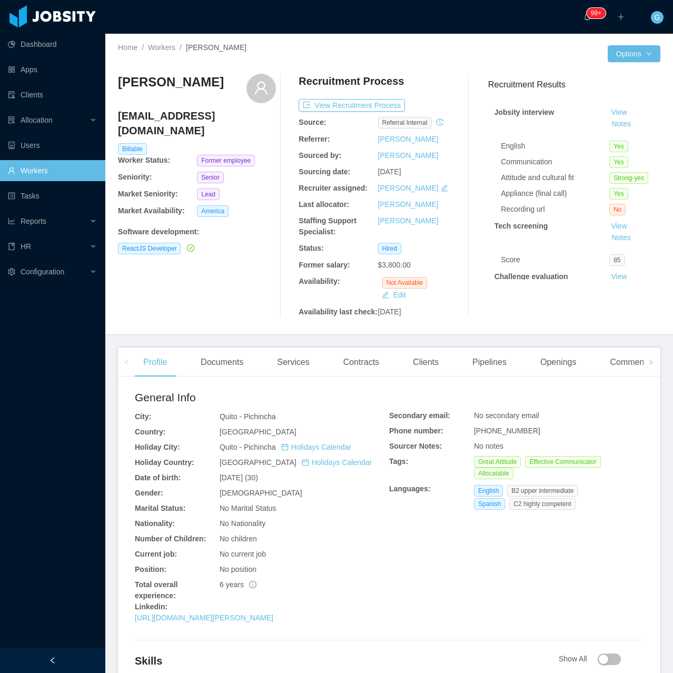
click at [524, 359] on div "Profile Documents Services Contracts Clients Pipelines Openings Comments Experi…" at bounding box center [435, 361] width 600 height 29
click at [532, 364] on div "Openings" at bounding box center [558, 361] width 53 height 29
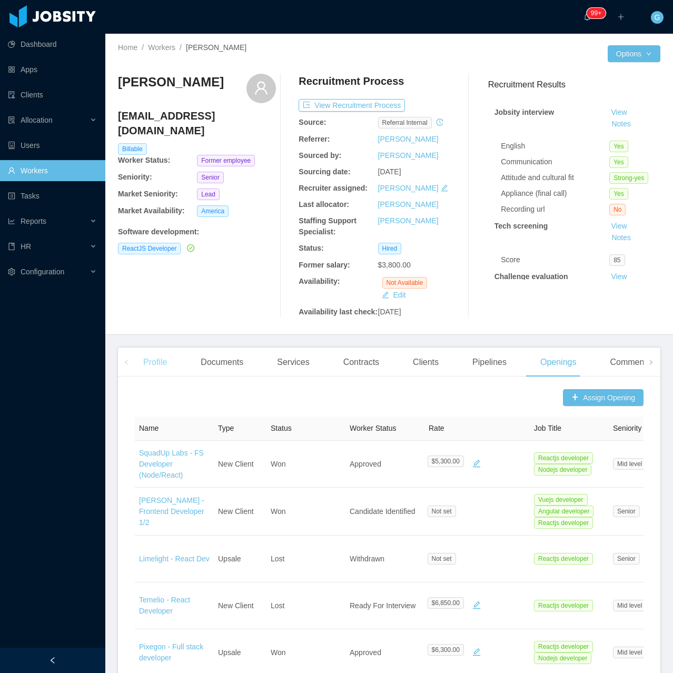
click at [146, 364] on div "Profile" at bounding box center [155, 361] width 41 height 29
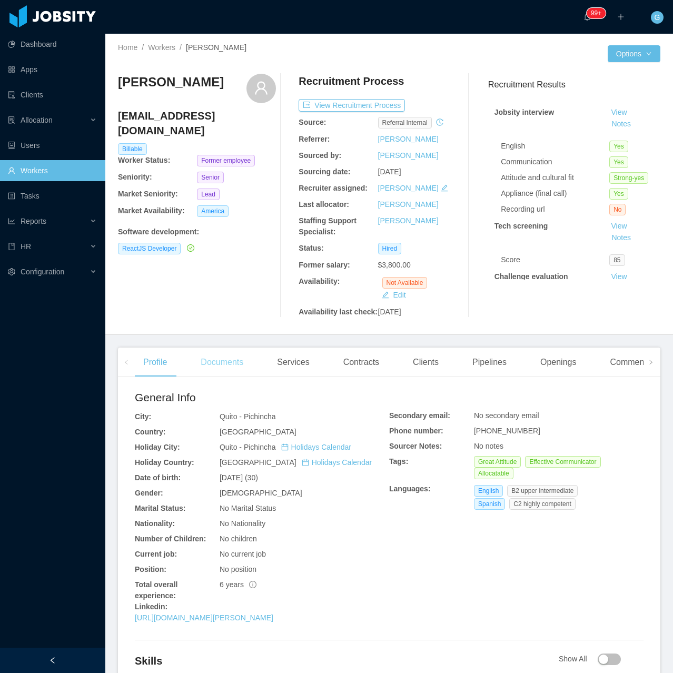
click at [219, 366] on div "Documents" at bounding box center [221, 361] width 59 height 29
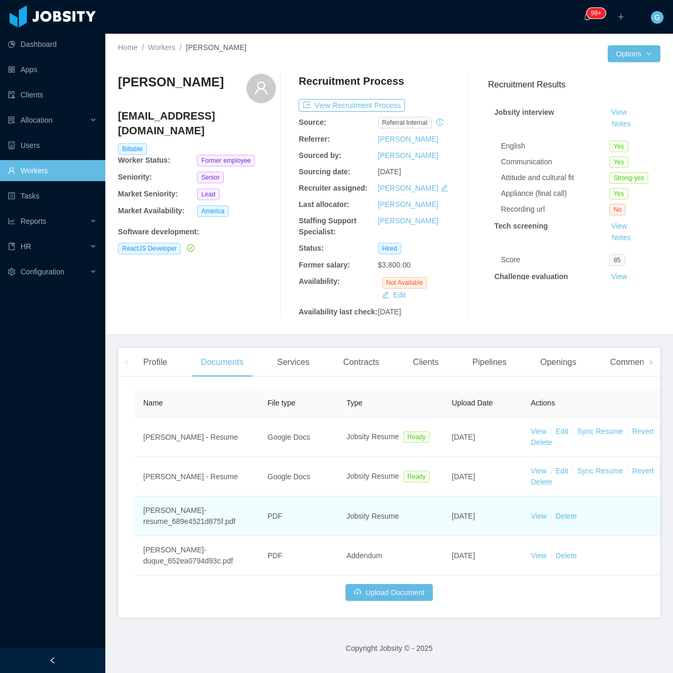
click at [544, 523] on td "View Delete" at bounding box center [601, 515] width 158 height 39
click at [537, 513] on link "View" at bounding box center [539, 516] width 16 height 8
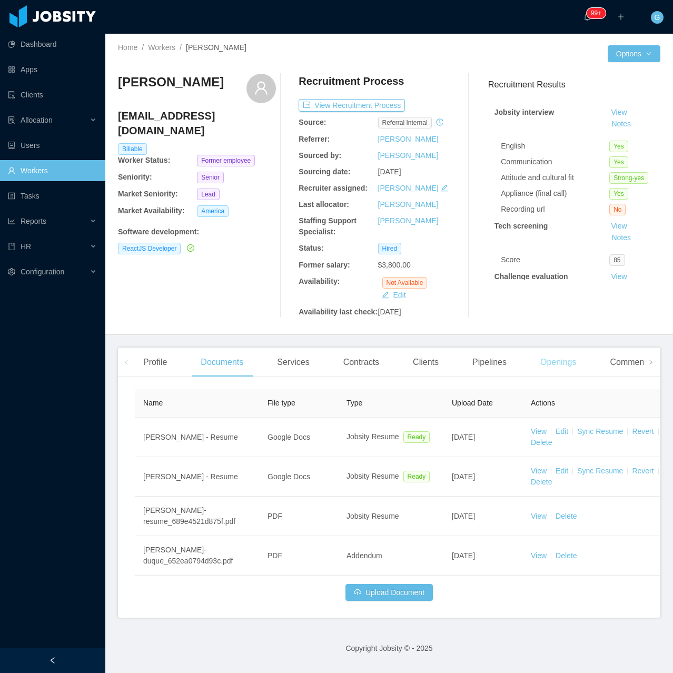
click at [556, 372] on div "Openings" at bounding box center [558, 361] width 53 height 29
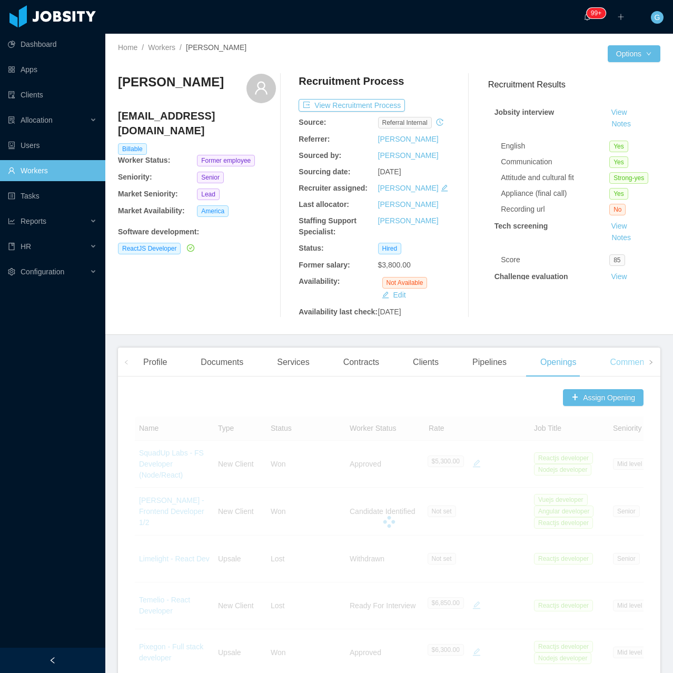
click at [610, 370] on div "Comments" at bounding box center [629, 361] width 57 height 29
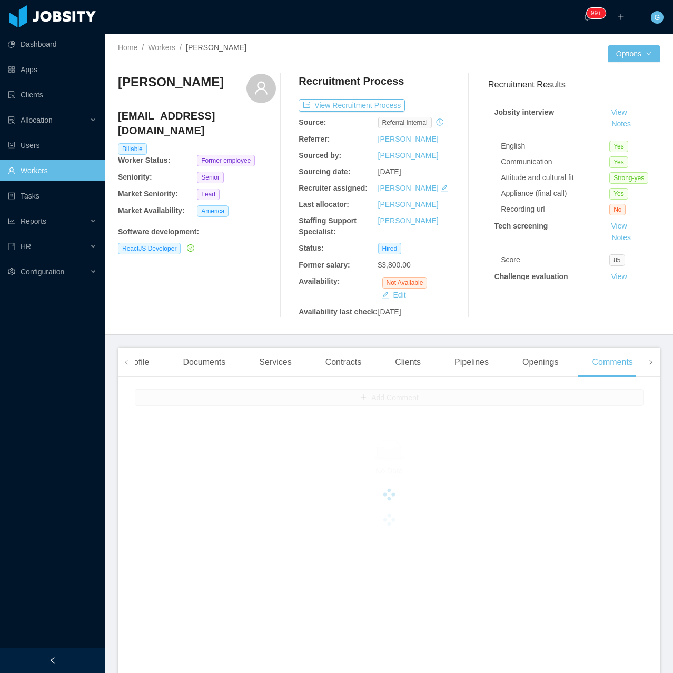
click at [648, 366] on span at bounding box center [651, 362] width 6 height 13
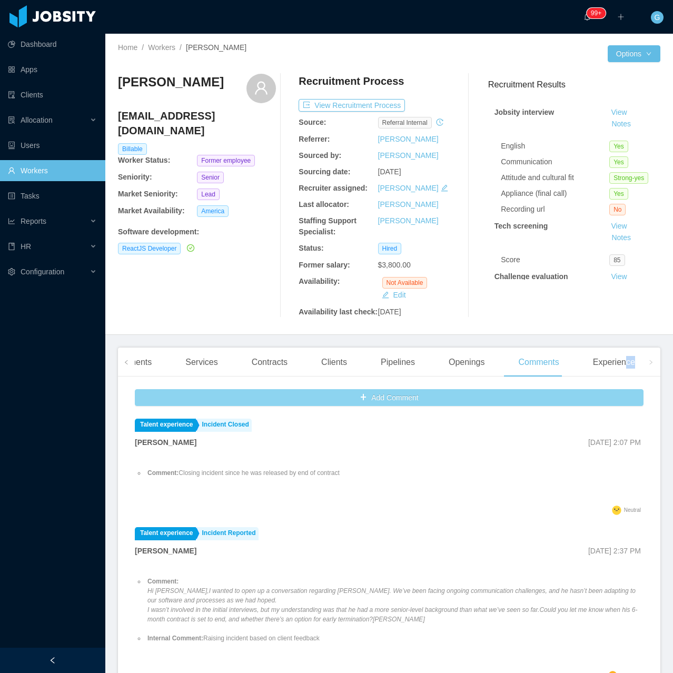
drag, startPoint x: 618, startPoint y: 375, endPoint x: 615, endPoint y: 390, distance: 15.0
click at [615, 390] on div "Profile Documents Services Contracts Clients Pipelines Openings Comments Experi…" at bounding box center [389, 547] width 542 height 400
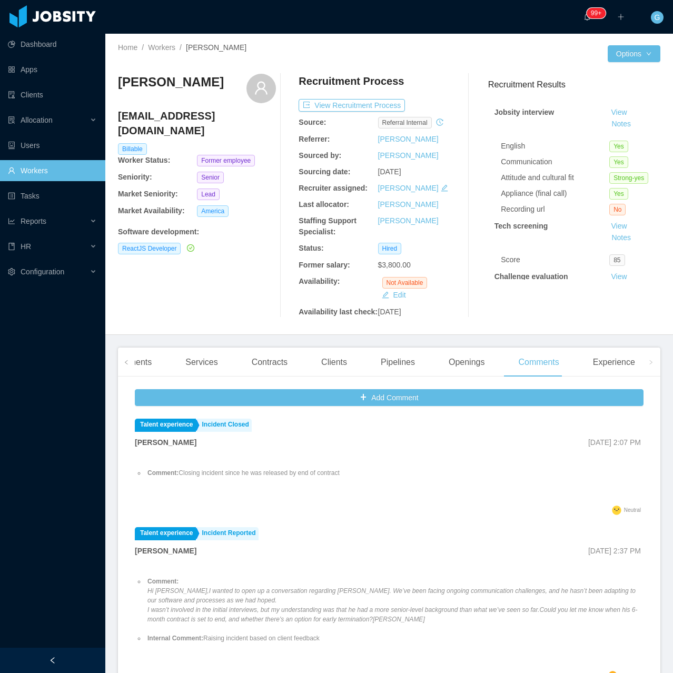
click at [609, 330] on div "Home / Workers / [PERSON_NAME] / Options [PERSON_NAME] [EMAIL_ADDRESS][DOMAIN_N…" at bounding box center [388, 184] width 567 height 301
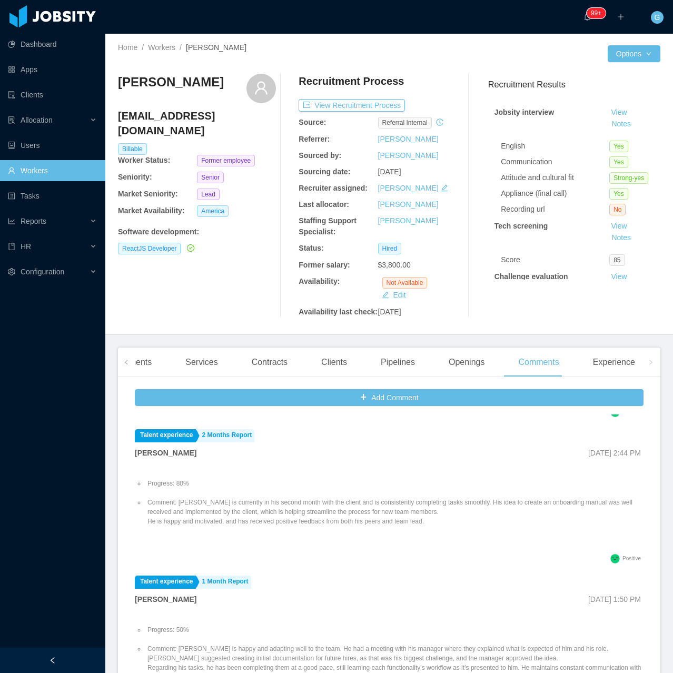
scroll to position [948, 0]
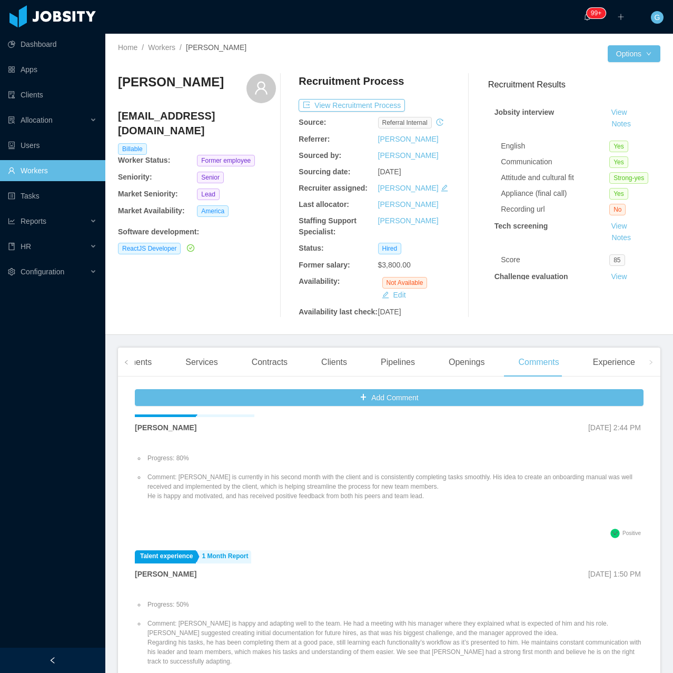
click at [30, 178] on link "Workers" at bounding box center [52, 170] width 89 height 21
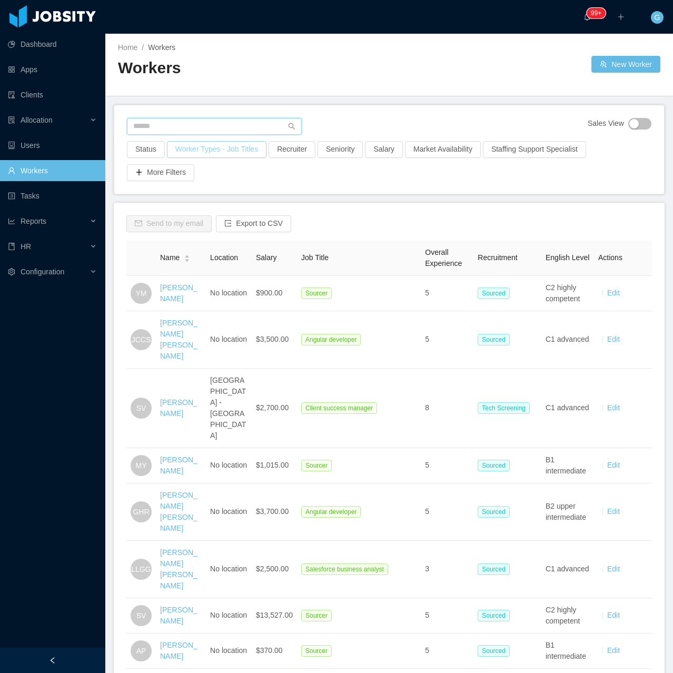
click at [184, 124] on input "text" at bounding box center [214, 126] width 175 height 17
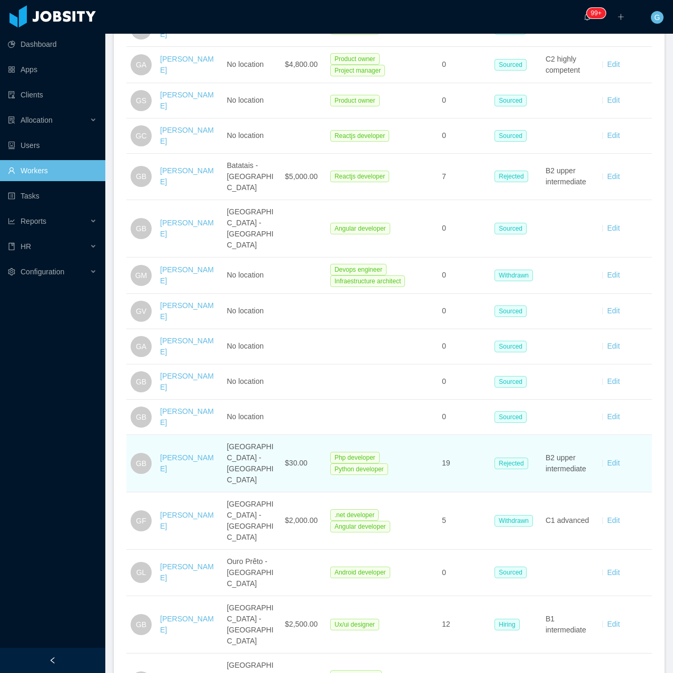
scroll to position [369, 0]
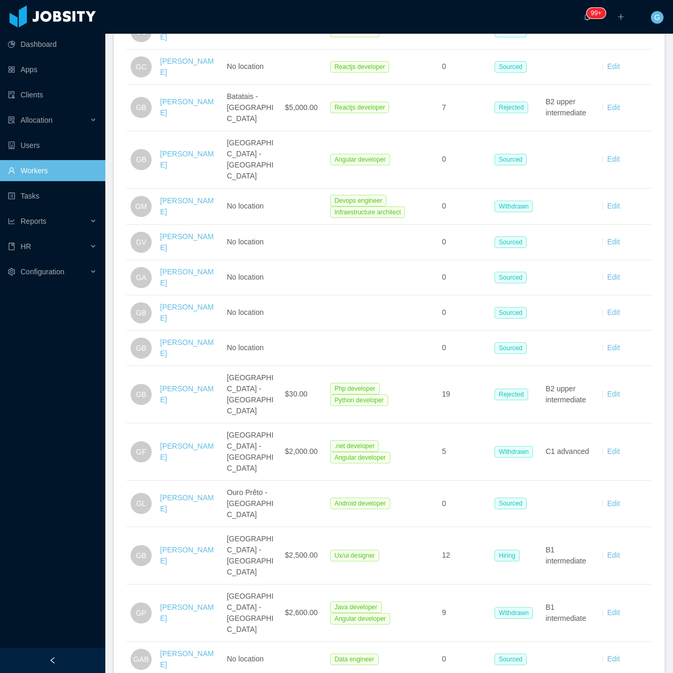
type input "*******"
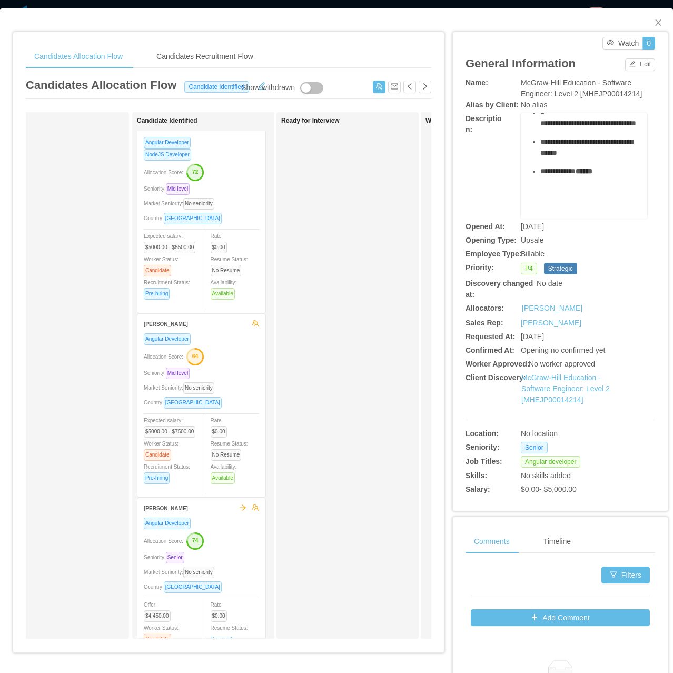
scroll to position [0, 40]
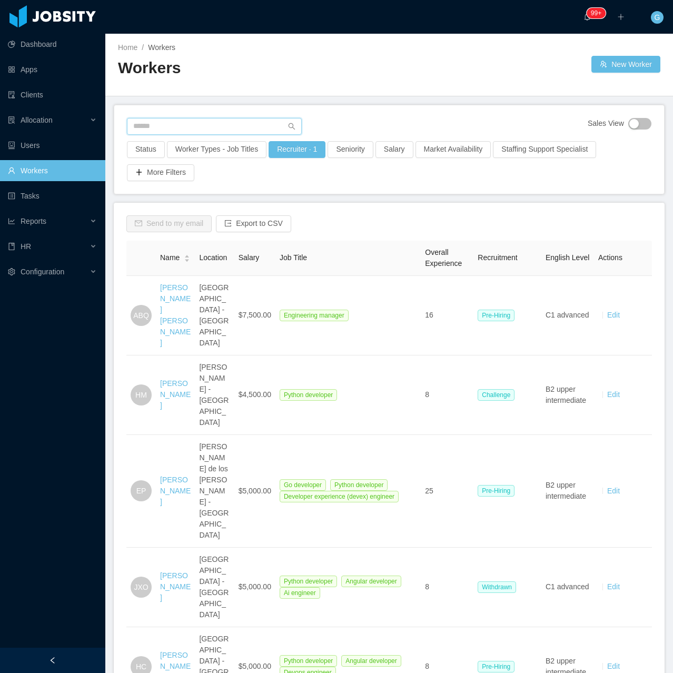
click at [172, 123] on input "text" at bounding box center [214, 126] width 175 height 17
click at [174, 105] on div "Sales View Status Worker Types - Job Titles Recruiter · 1 Seniority Salary Mark…" at bounding box center [389, 149] width 550 height 88
click at [178, 116] on div "Sales View Status Worker Types - Job Titles Recruiter · 1 Seniority Salary Mark…" at bounding box center [389, 149] width 550 height 88
click at [184, 126] on input "text" at bounding box center [214, 126] width 175 height 17
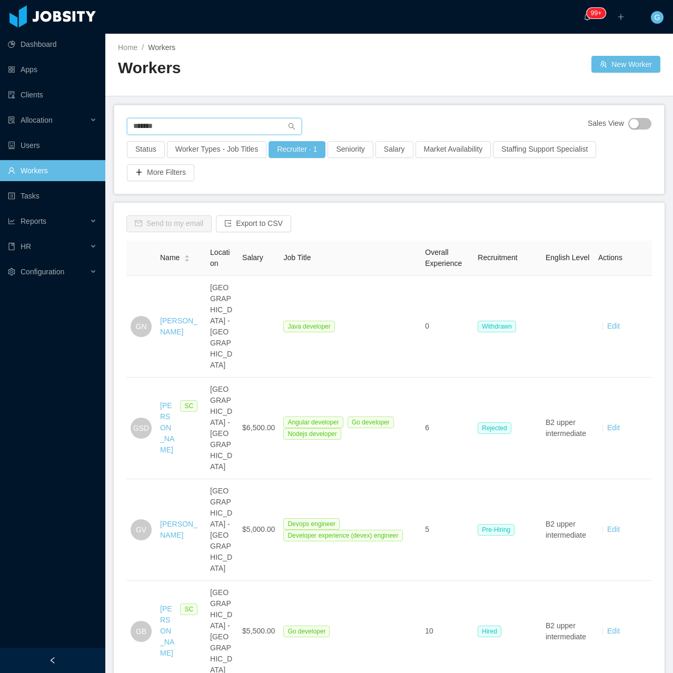
type input "*******"
click at [184, 160] on div "Worker Types - Job Titles" at bounding box center [217, 152] width 102 height 23
click at [185, 156] on button "Worker Types - Job Titles" at bounding box center [216, 149] width 99 height 17
click at [182, 243] on div "Job Titles" at bounding box center [212, 238] width 141 height 11
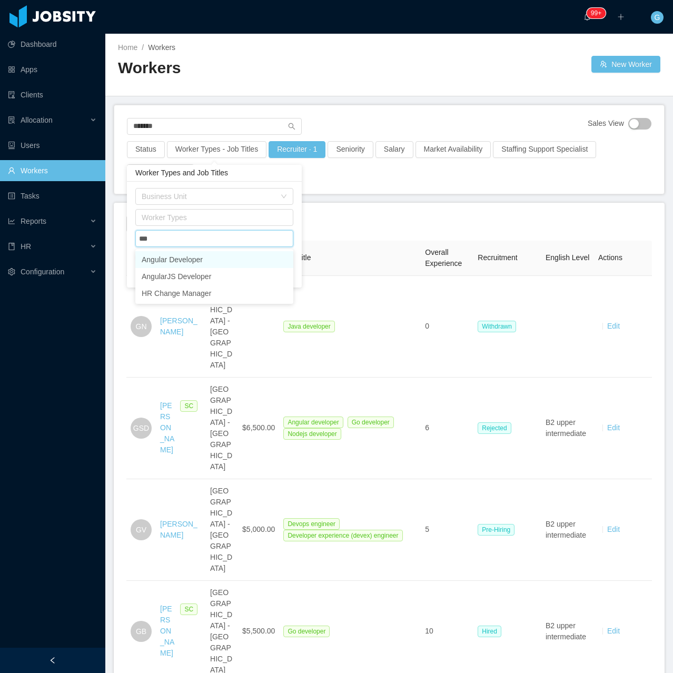
type input "****"
click at [187, 262] on li "Angular Developer" at bounding box center [214, 259] width 158 height 17
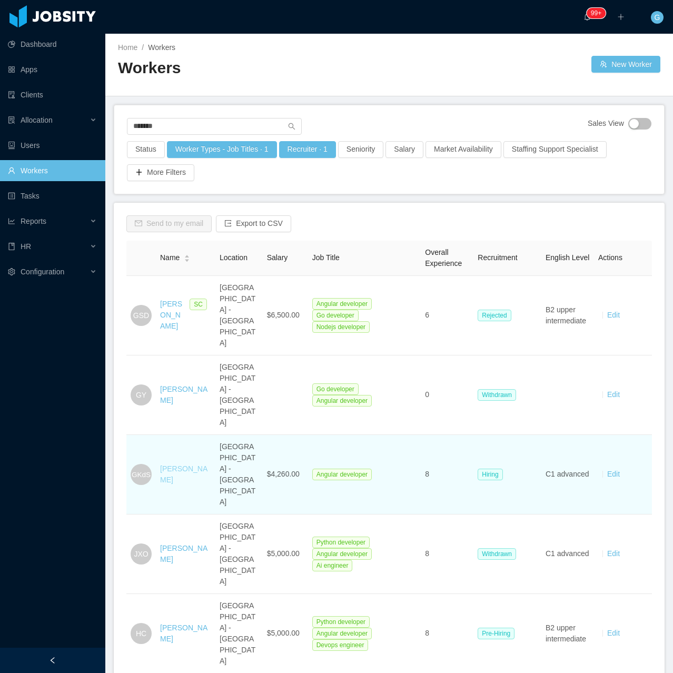
click at [171, 464] on link "Gabriel Klostermann de Souza" at bounding box center [183, 473] width 47 height 19
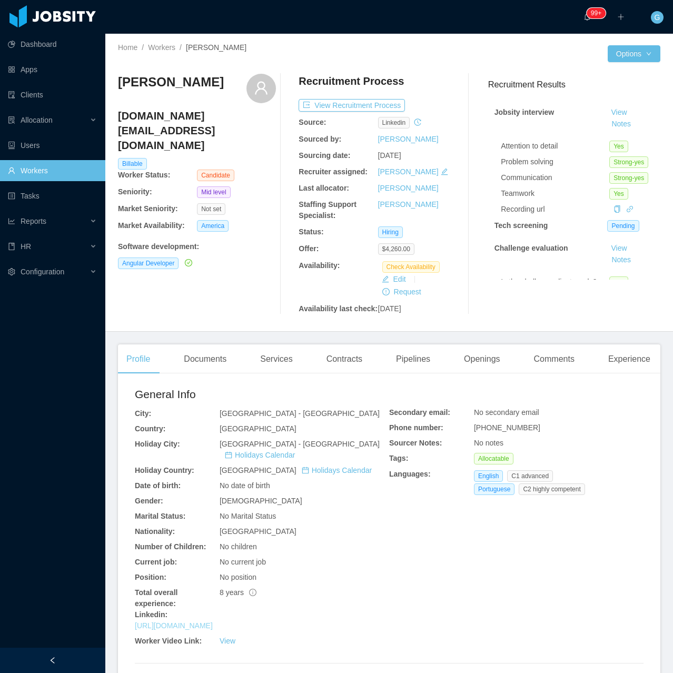
click at [201, 621] on link "https://www.linkedin.com/in/gabrielks" at bounding box center [174, 625] width 78 height 8
click at [183, 345] on div "Documents" at bounding box center [204, 358] width 59 height 29
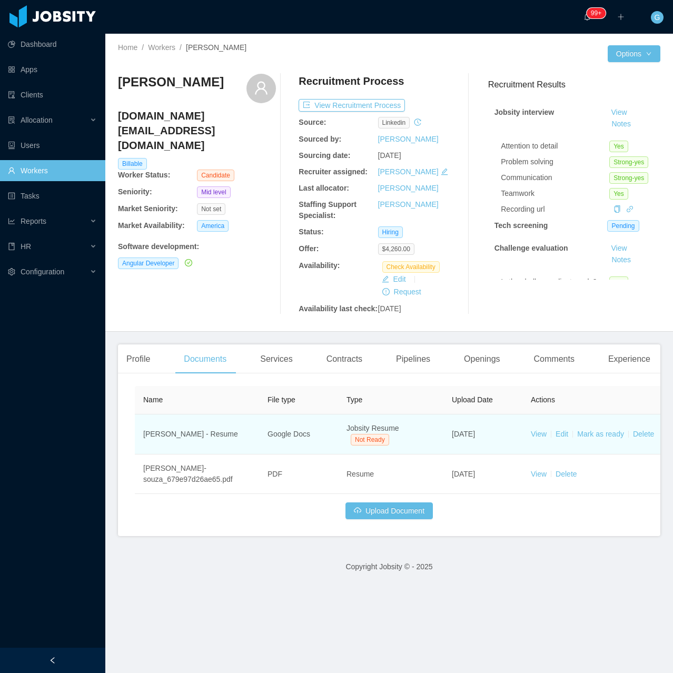
click at [539, 441] on td "View Edit Mark as ready Delete" at bounding box center [601, 434] width 158 height 40
click at [546, 433] on link "View" at bounding box center [539, 434] width 16 height 8
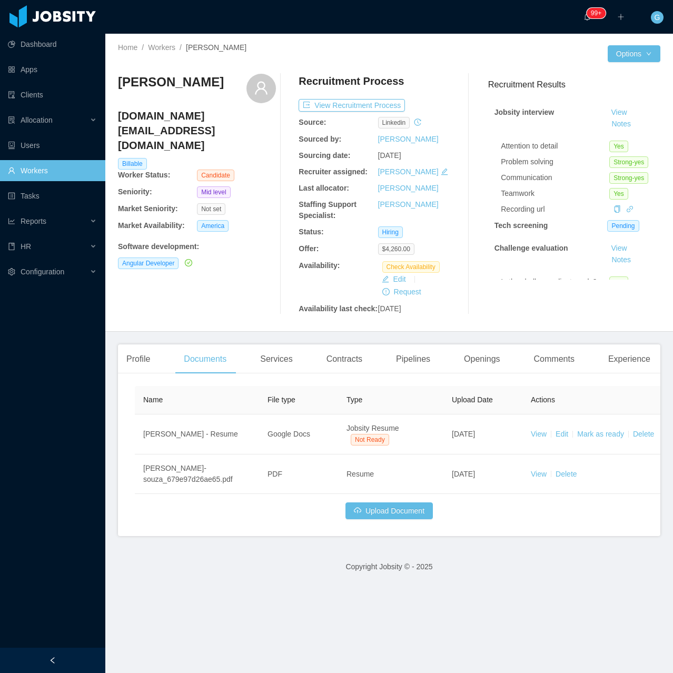
click at [332, 95] on div "Recruitment Process View Recruitment Process Source: linkedin Sourced by: Reyna…" at bounding box center [377, 194] width 158 height 241
click at [335, 103] on button "View Recruitment Process" at bounding box center [351, 105] width 106 height 13
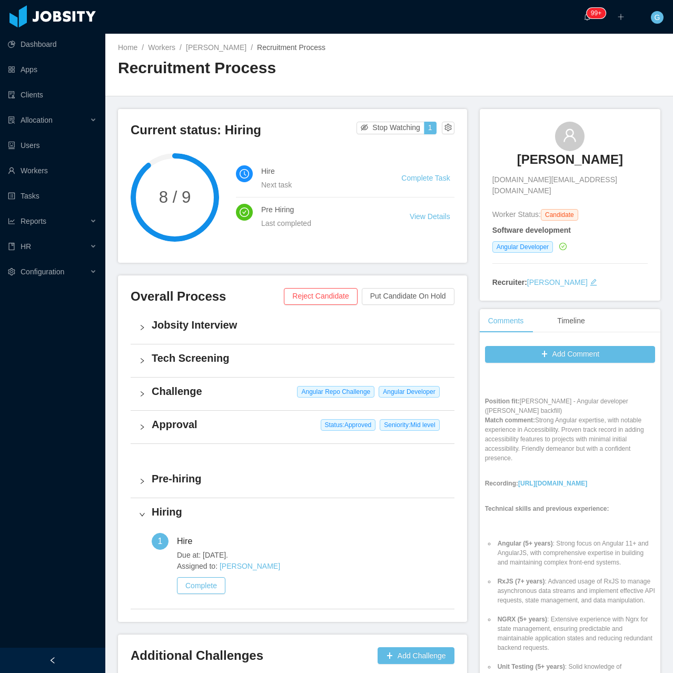
scroll to position [895, 0]
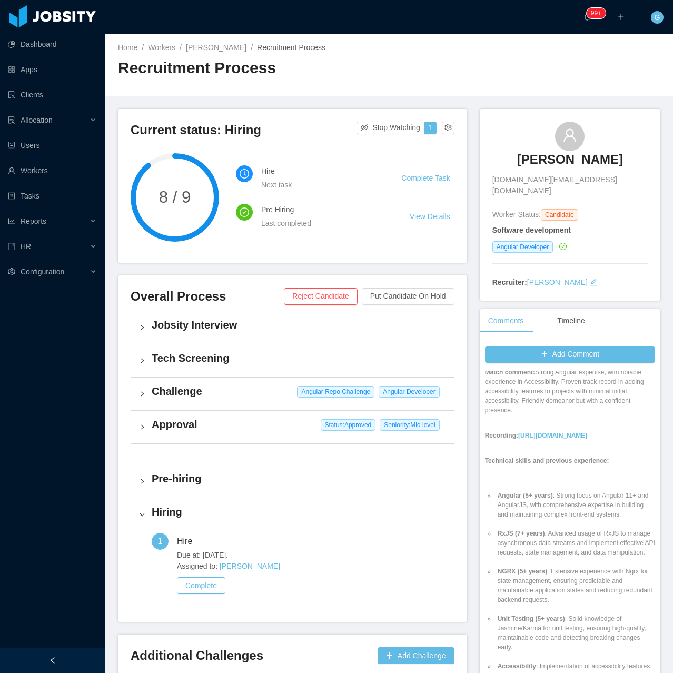
click at [531, 168] on h3 "Gabriel Klostermann de Souza" at bounding box center [570, 159] width 106 height 17
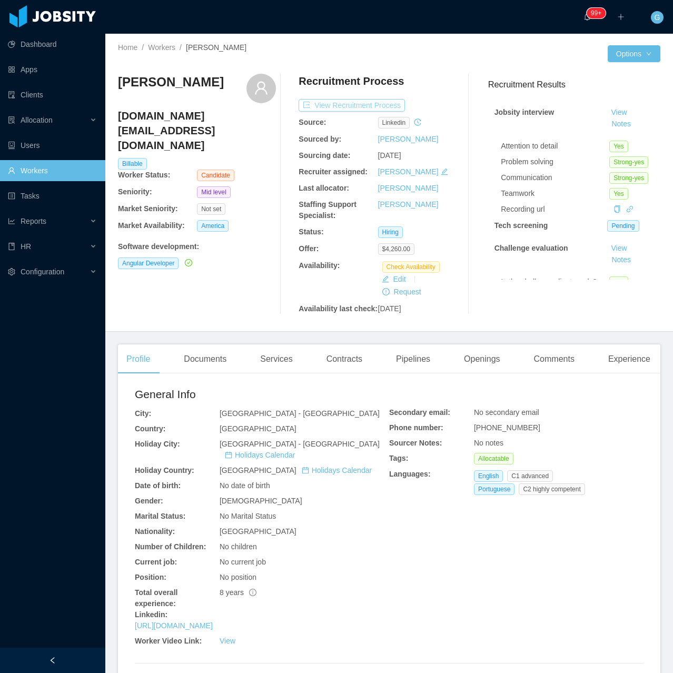
click at [346, 105] on button "View Recruitment Process" at bounding box center [351, 105] width 106 height 13
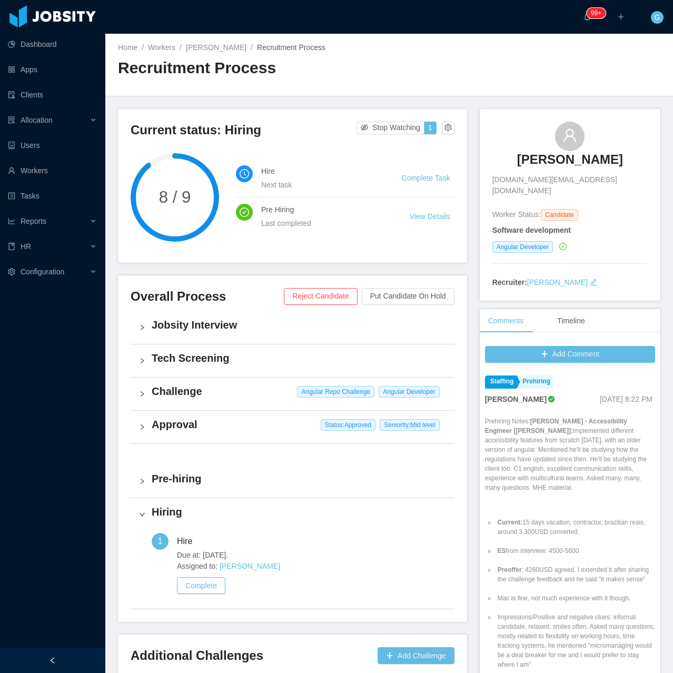
drag, startPoint x: 479, startPoint y: 155, endPoint x: 529, endPoint y: 180, distance: 55.8
click at [529, 180] on div "Gabriel Klostermann de Souza souzakg.gs@gmail.com Worker Status: Candidate Soft…" at bounding box center [570, 205] width 181 height 192
copy h3 "Gabriel Klostermann de Souza"
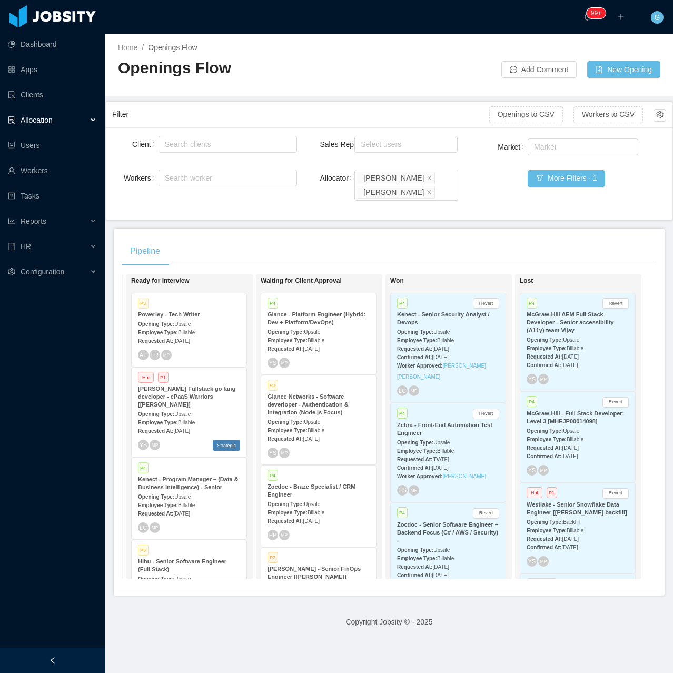
scroll to position [0, 281]
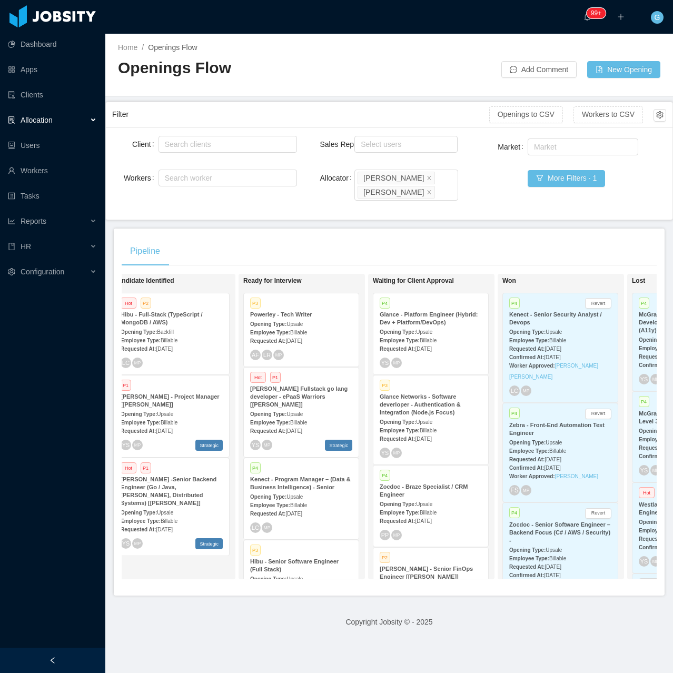
click at [292, 335] on div "Requested At: Sep 25th, 2025" at bounding box center [301, 340] width 102 height 11
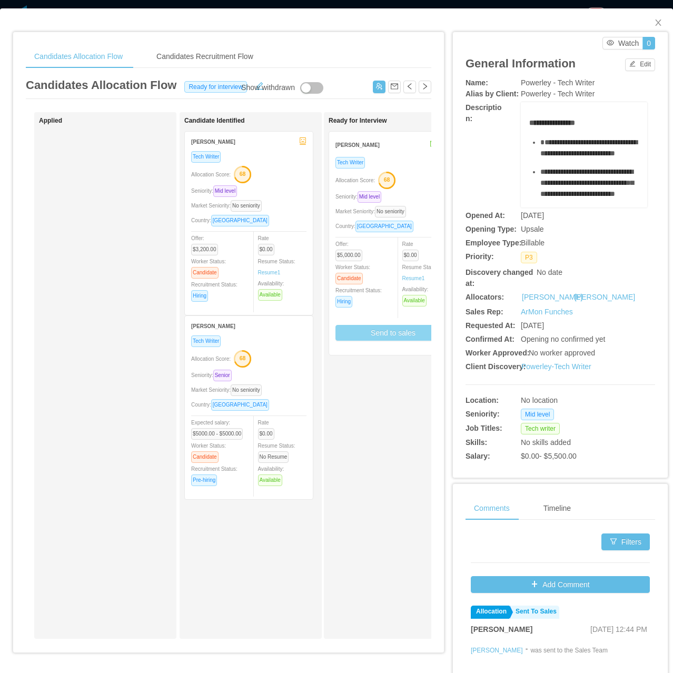
click at [350, 334] on button "Send to sales" at bounding box center [392, 333] width 115 height 16
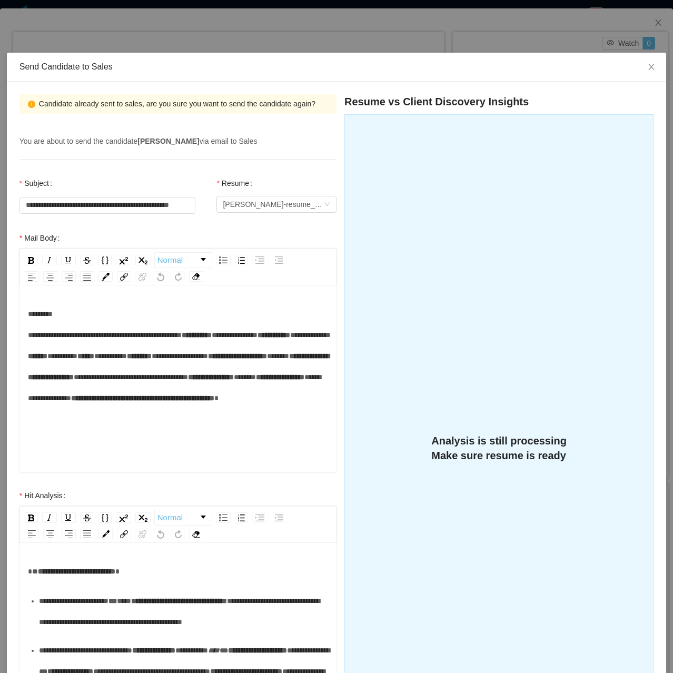
click at [182, 338] on span "**********" at bounding box center [197, 334] width 30 height 7
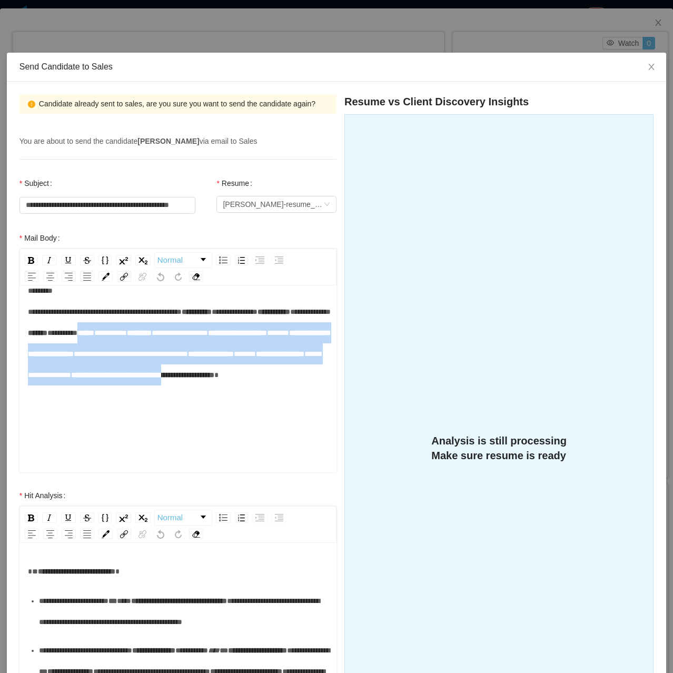
scroll to position [105, 0]
drag, startPoint x: 28, startPoint y: 420, endPoint x: 235, endPoint y: 451, distance: 209.3
click at [235, 406] on div "**********" at bounding box center [178, 343] width 301 height 126
copy div "**********"
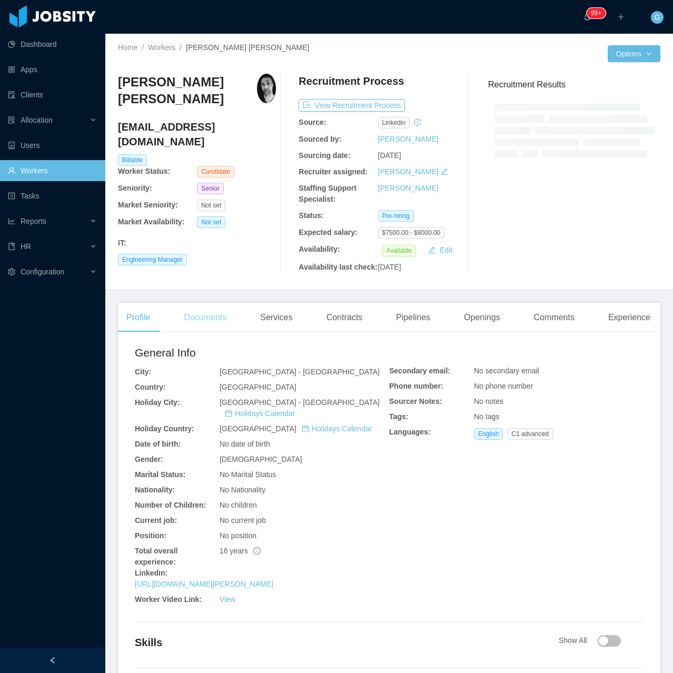
click at [225, 314] on div "Documents" at bounding box center [204, 317] width 59 height 29
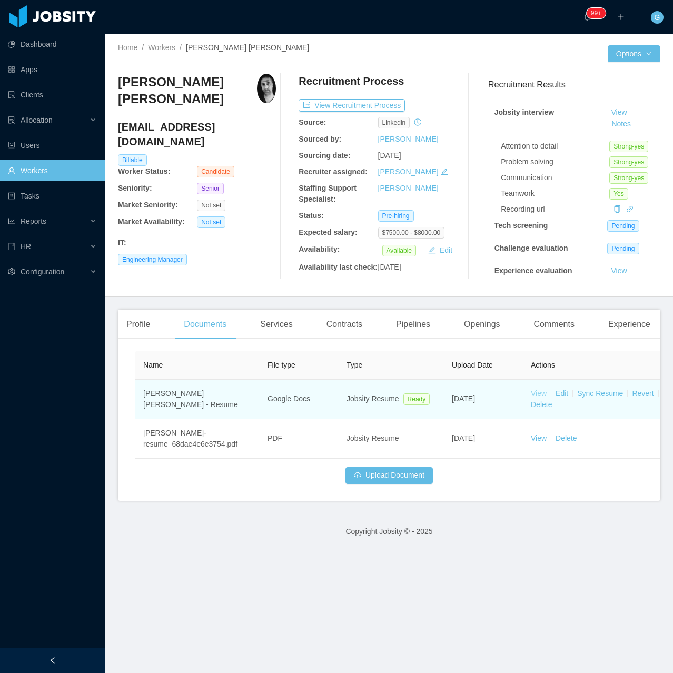
click at [533, 394] on link "View" at bounding box center [539, 393] width 16 height 8
click at [535, 390] on link "View" at bounding box center [539, 393] width 16 height 8
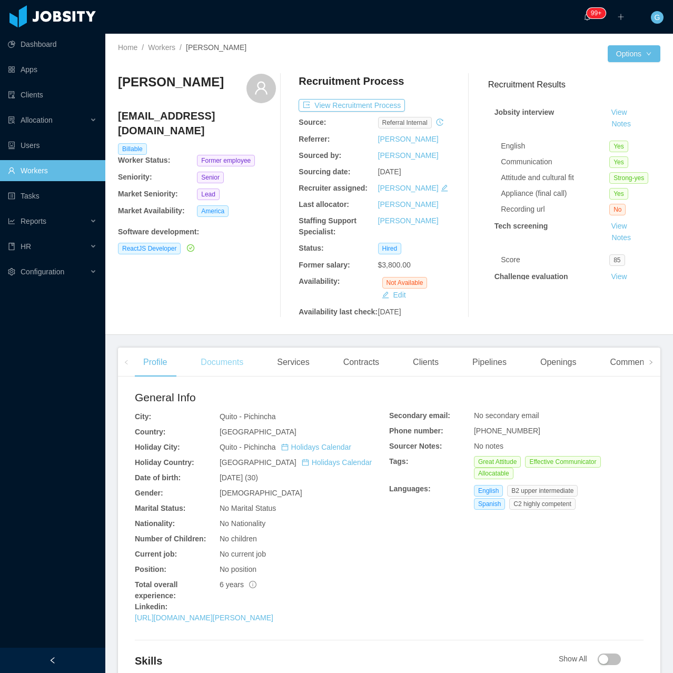
click at [223, 371] on div "Documents" at bounding box center [221, 361] width 59 height 29
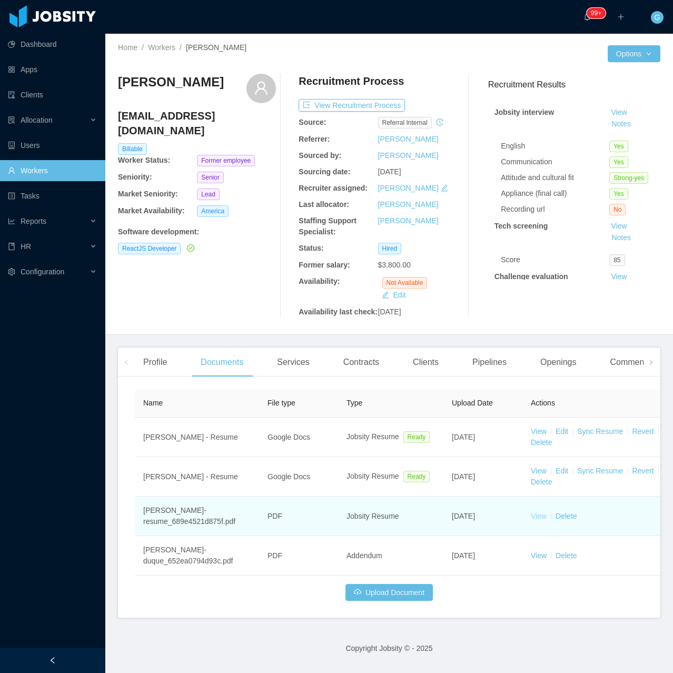
click at [533, 514] on link "View" at bounding box center [539, 516] width 16 height 8
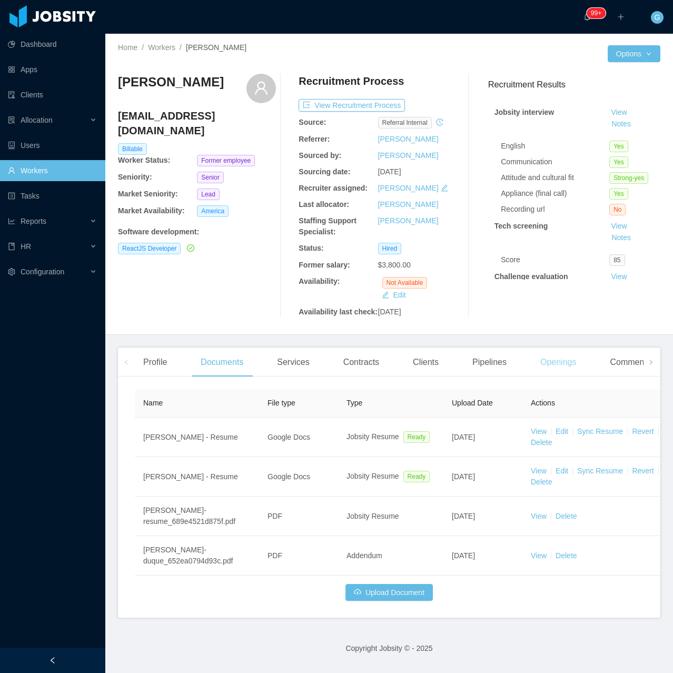
click at [535, 358] on div "Openings" at bounding box center [558, 361] width 53 height 29
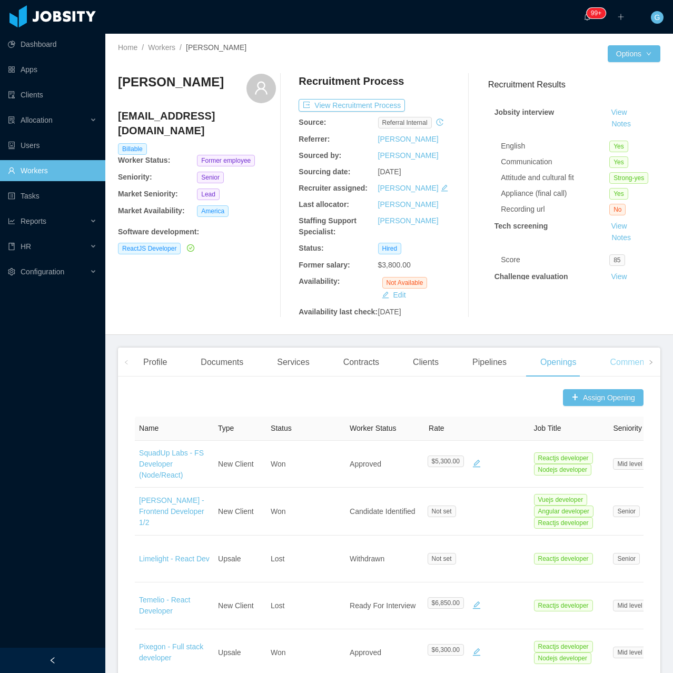
click at [631, 369] on div "Comments" at bounding box center [629, 361] width 57 height 29
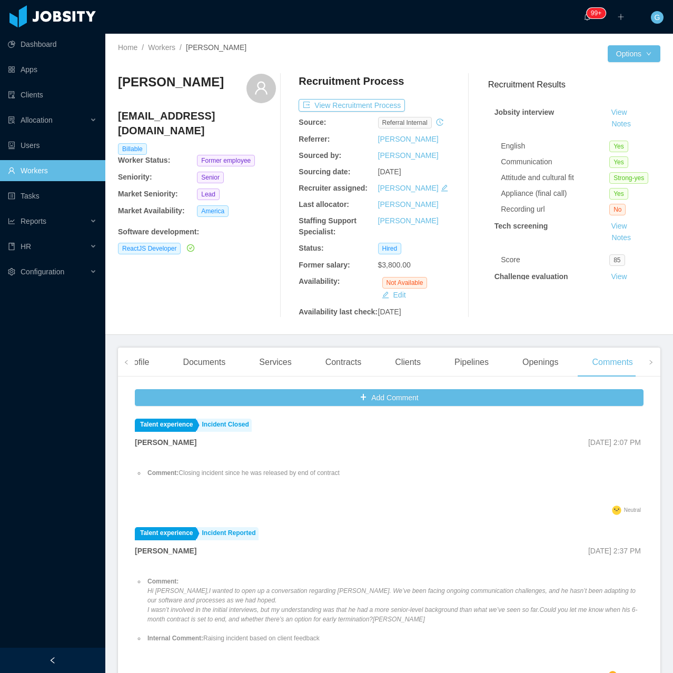
click at [634, 62] on div "Home / Workers / Freddy Duque / Options Freddy Duque freddydu121@gmail.com Bill…" at bounding box center [388, 184] width 567 height 301
click at [625, 62] on button "Options" at bounding box center [634, 53] width 53 height 17
click at [596, 168] on button "Worker File" at bounding box center [605, 165] width 66 height 17
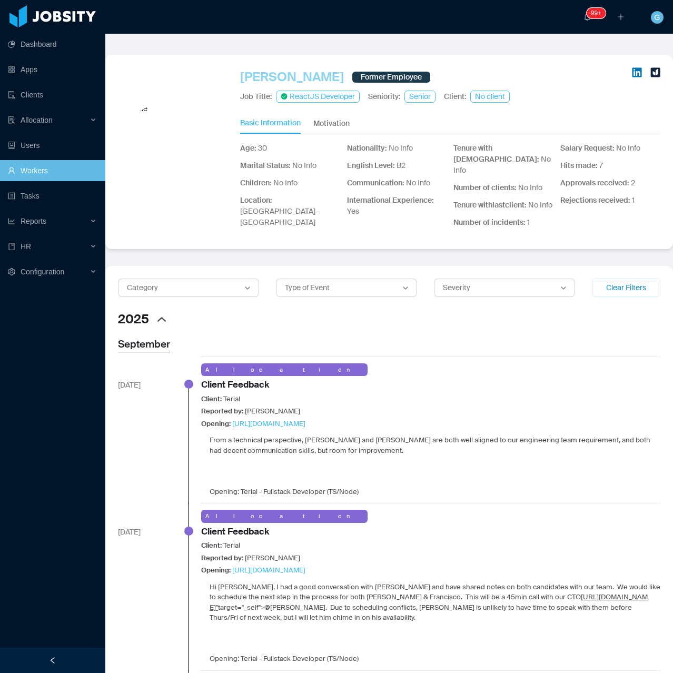
click at [275, 75] on link "Freddy Duque" at bounding box center [292, 76] width 104 height 19
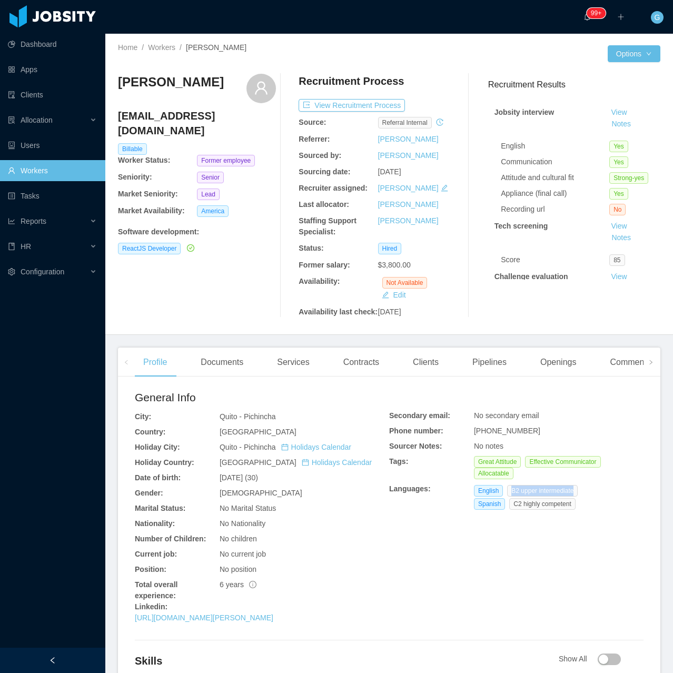
drag, startPoint x: 503, startPoint y: 492, endPoint x: 574, endPoint y: 492, distance: 71.1
click at [574, 492] on div "English B2 upper intermediate" at bounding box center [528, 491] width 108 height 12
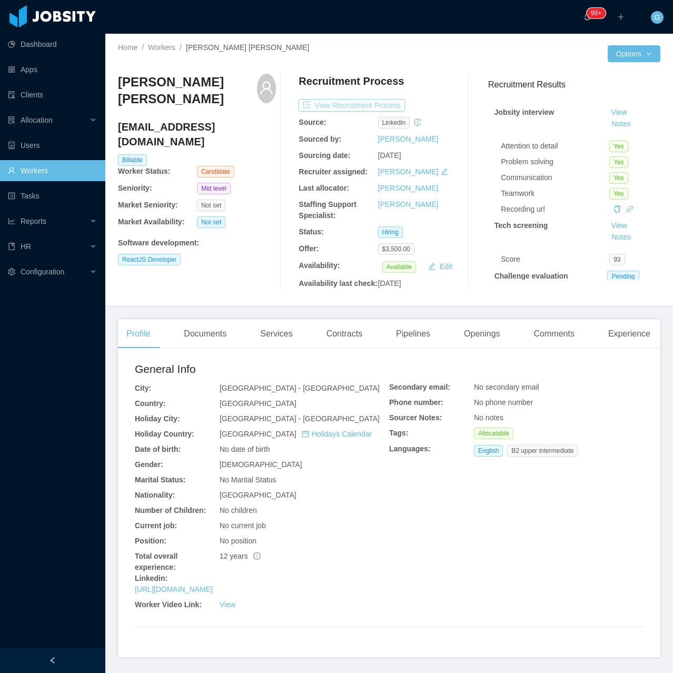
click at [354, 106] on button "View Recruitment Process" at bounding box center [351, 105] width 106 height 13
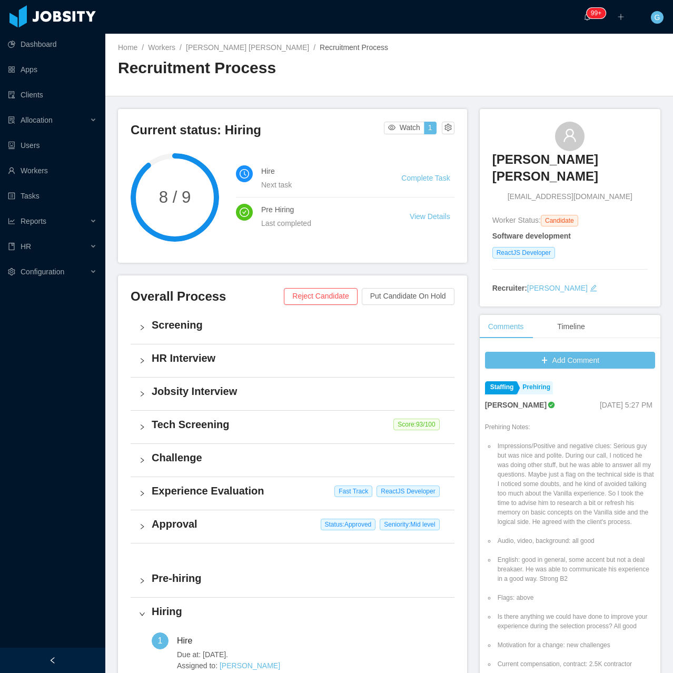
click at [263, 500] on div "Experience Evaluation Fast Track ReactJS Developer" at bounding box center [293, 493] width 324 height 33
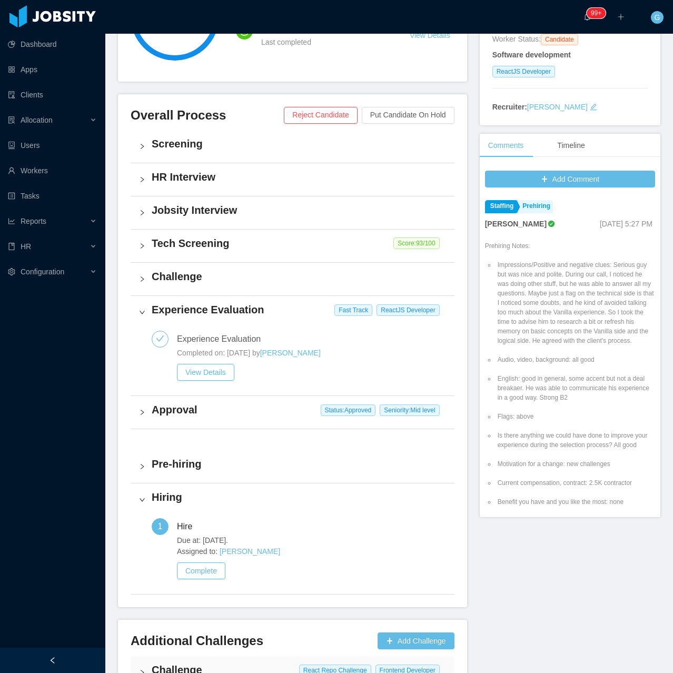
scroll to position [259, 0]
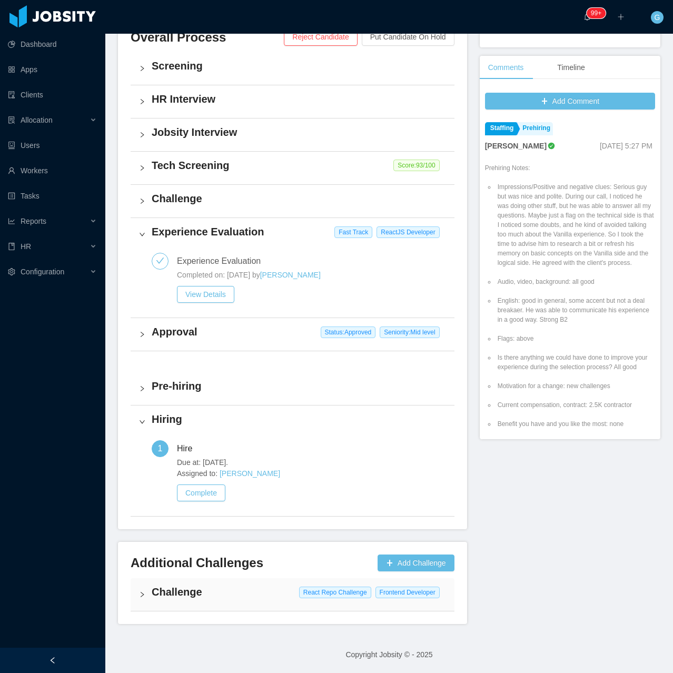
click at [204, 602] on div "Challenge React Repo Challenge Frontend Developer" at bounding box center [293, 594] width 324 height 33
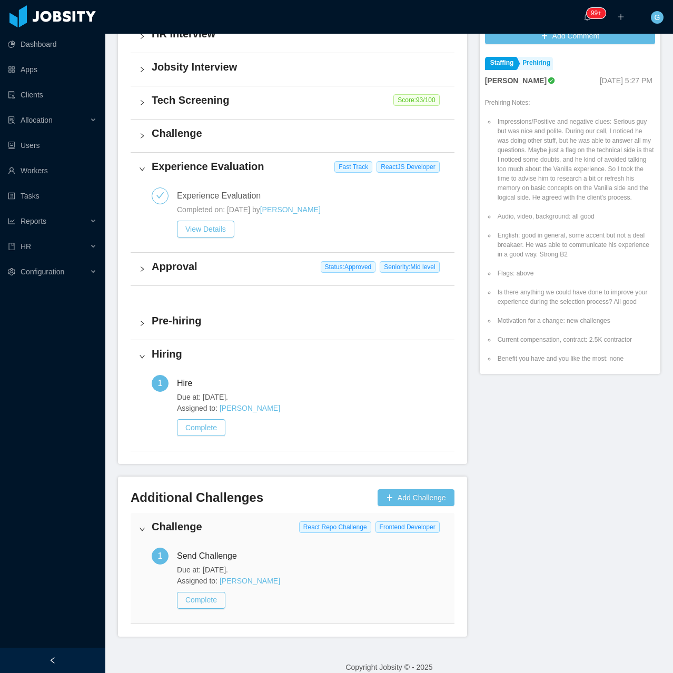
scroll to position [337, 0]
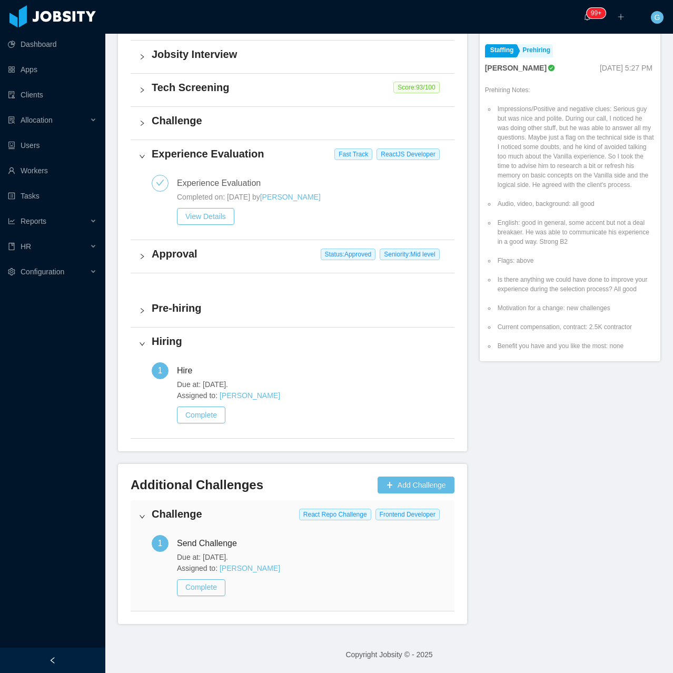
click at [231, 494] on div "Additional Challenges Add Challenge" at bounding box center [293, 487] width 324 height 23
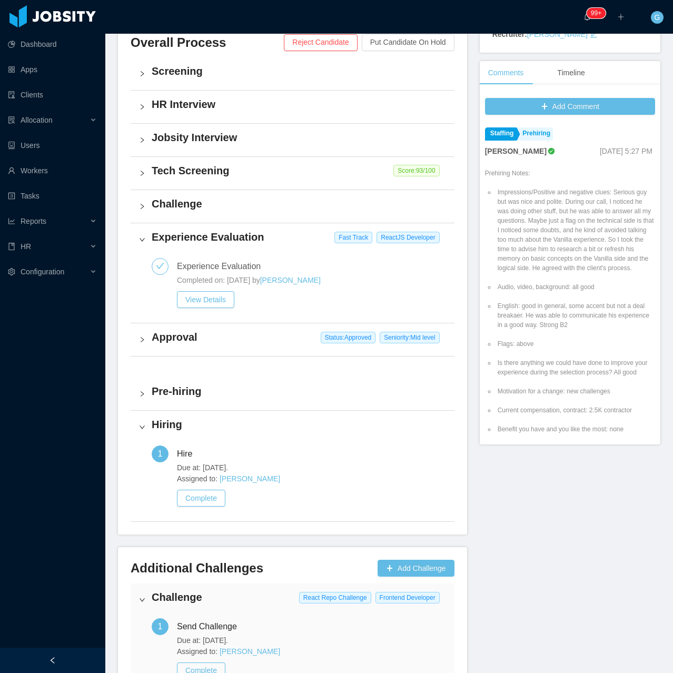
scroll to position [232, 0]
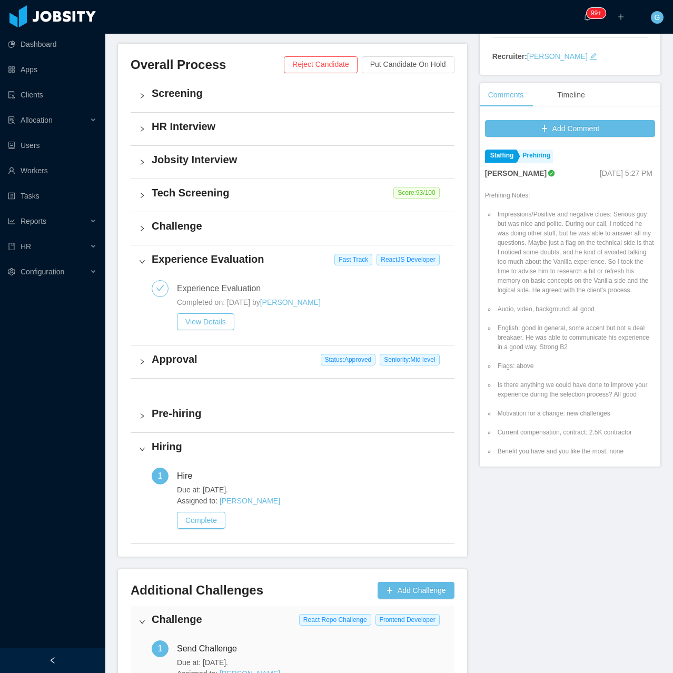
click at [248, 263] on h4 "Experience Evaluation" at bounding box center [299, 259] width 294 height 15
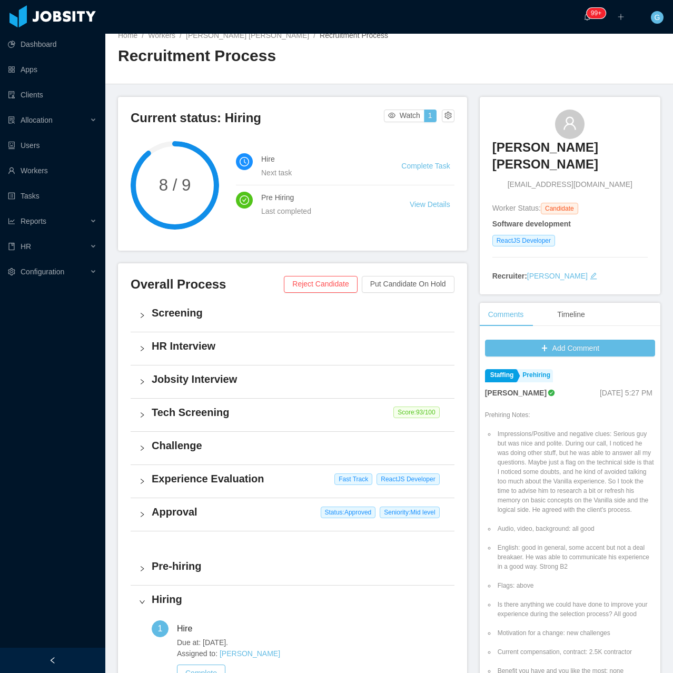
scroll to position [0, 0]
